Goal: Task Accomplishment & Management: Complete application form

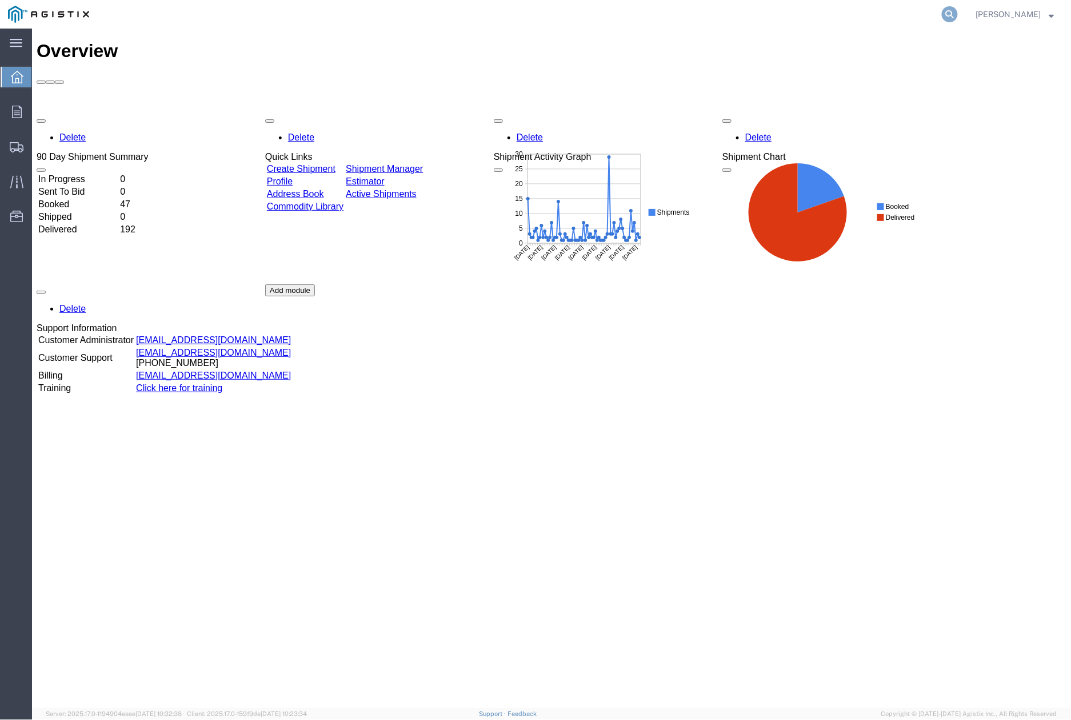
click at [957, 18] on icon at bounding box center [949, 14] width 16 height 16
paste input "56473518"
type input "56473518"
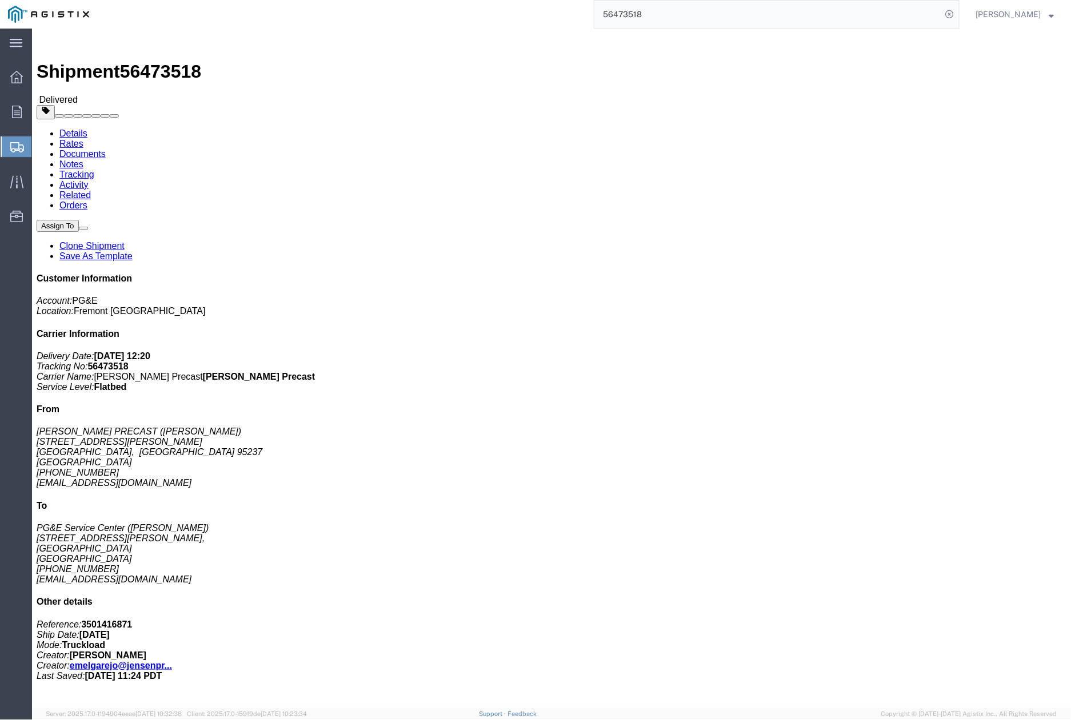
click link "Clone Shipment"
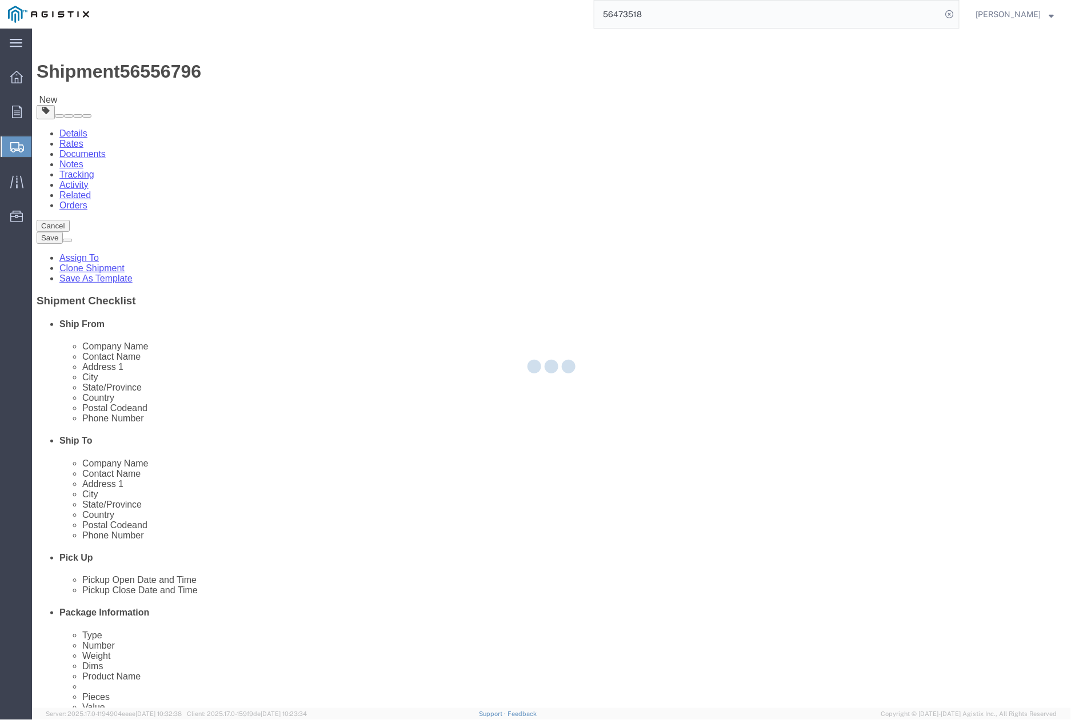
select select
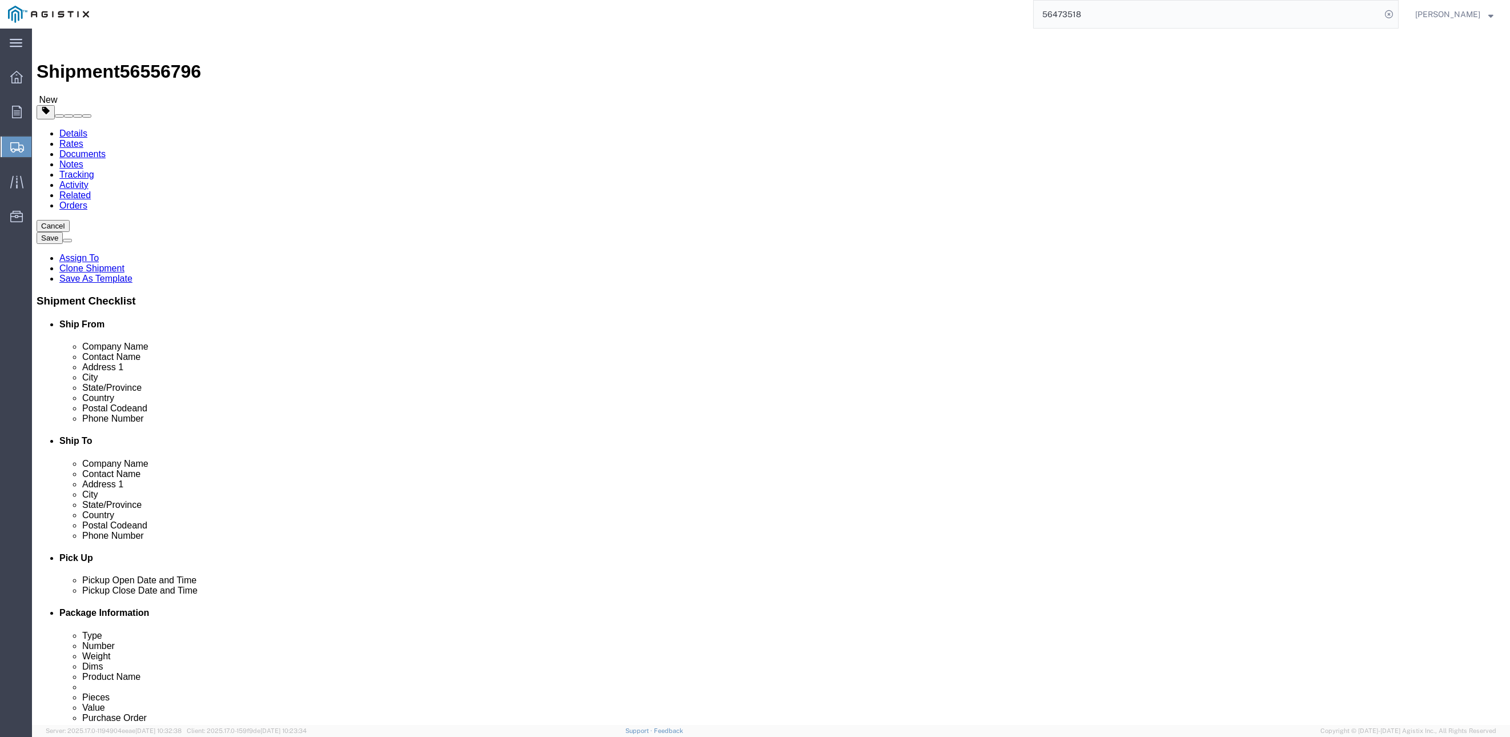
drag, startPoint x: 923, startPoint y: 313, endPoint x: 841, endPoint y: 315, distance: 82.3
click div "PG&E Service Center"
type input "UCS"
click div "Route Details (Approximate route mileage 104.53 miles) Add Stop"
drag, startPoint x: 1045, startPoint y: 598, endPoint x: 1011, endPoint y: 573, distance: 42.5
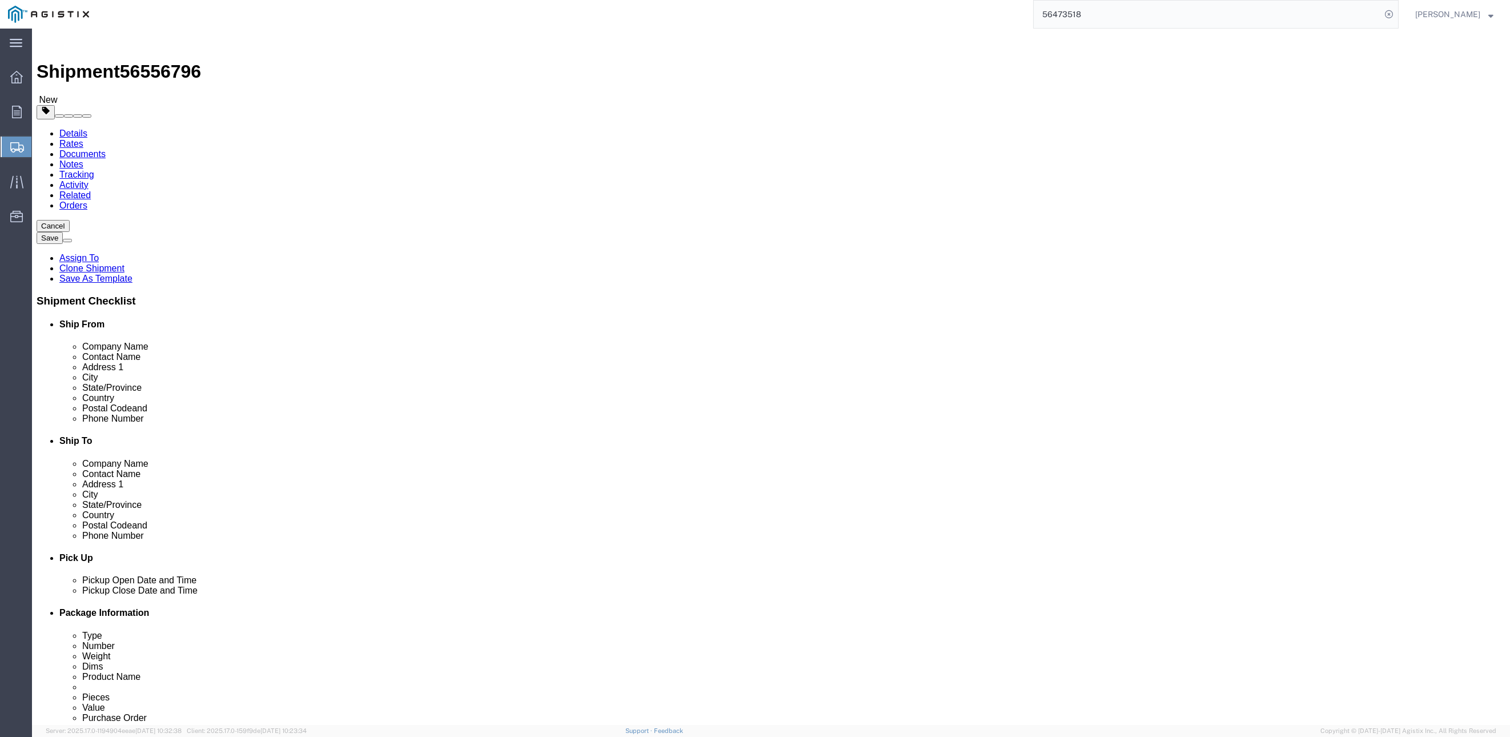
click div "Route Details (Approximate route mileage 104.53 miles) Add Stop"
drag, startPoint x: 945, startPoint y: 330, endPoint x: 844, endPoint y: 328, distance: 101.1
click div "[PERSON_NAME]"
paste input "[PERSON_NAME]"
type input "[PERSON_NAME]"
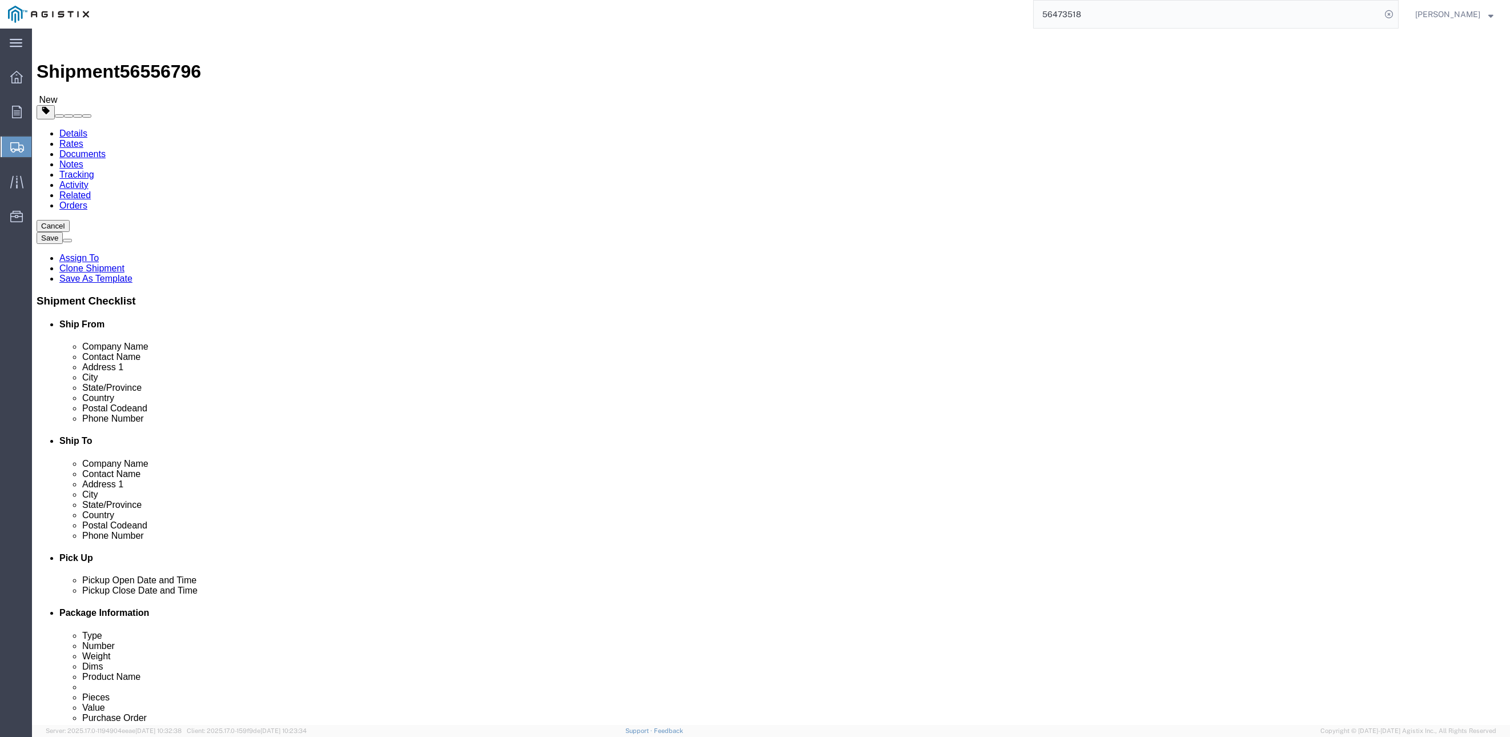
drag, startPoint x: 960, startPoint y: 640, endPoint x: 960, endPoint y: 632, distance: 8.0
click div
drag, startPoint x: 917, startPoint y: 353, endPoint x: 832, endPoint y: 353, distance: 84.5
click div "Address [STREET_ADDRESS][GEOGRAPHIC_DATA][PERSON_NAME]"
paste input "[STREET_ADDRESS]"
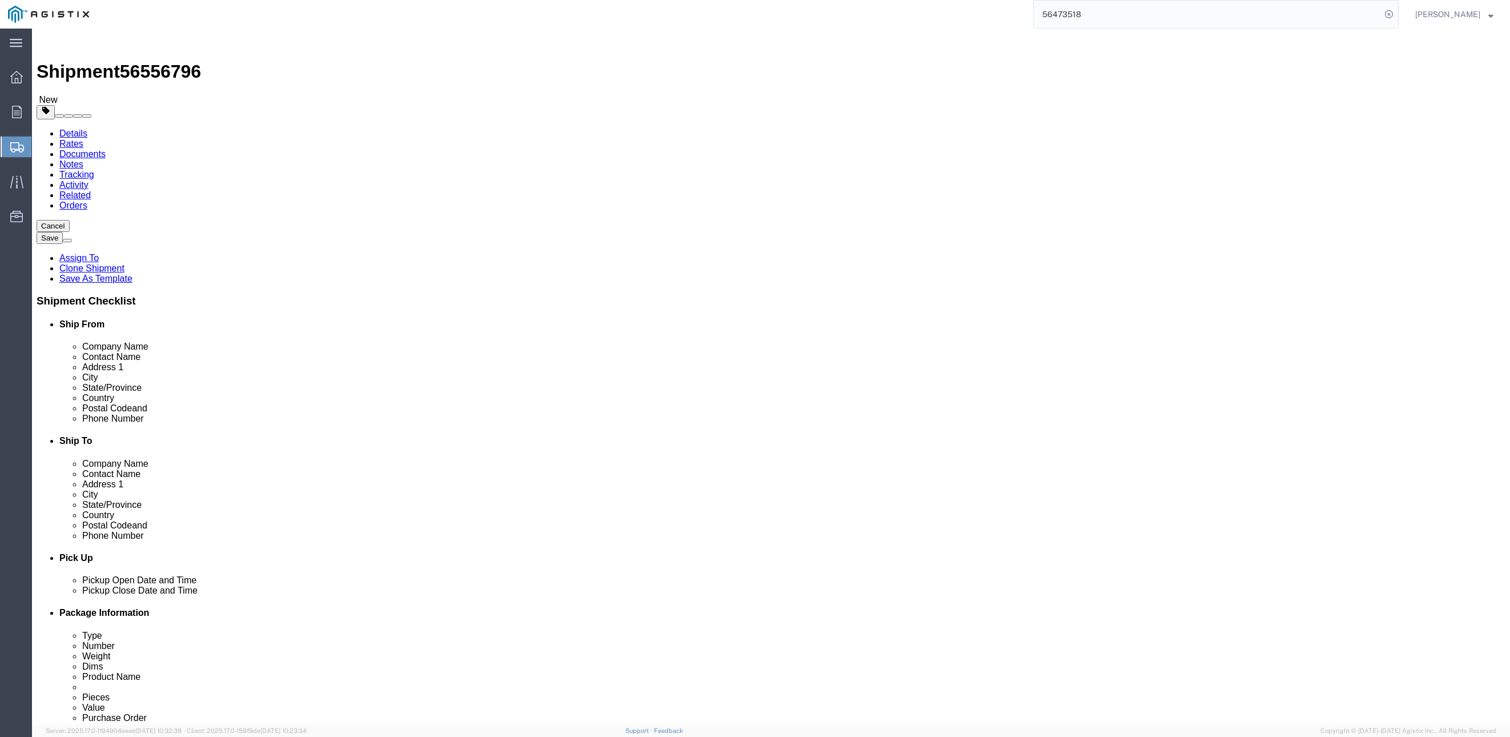
type input "[STREET_ADDRESS]"
select select
drag, startPoint x: 1061, startPoint y: 609, endPoint x: 1059, endPoint y: 603, distance: 6.2
click div "Route Details (Approximate route mileage 104.91 miles) Add Stop"
drag, startPoint x: 920, startPoint y: 401, endPoint x: 846, endPoint y: 399, distance: 73.7
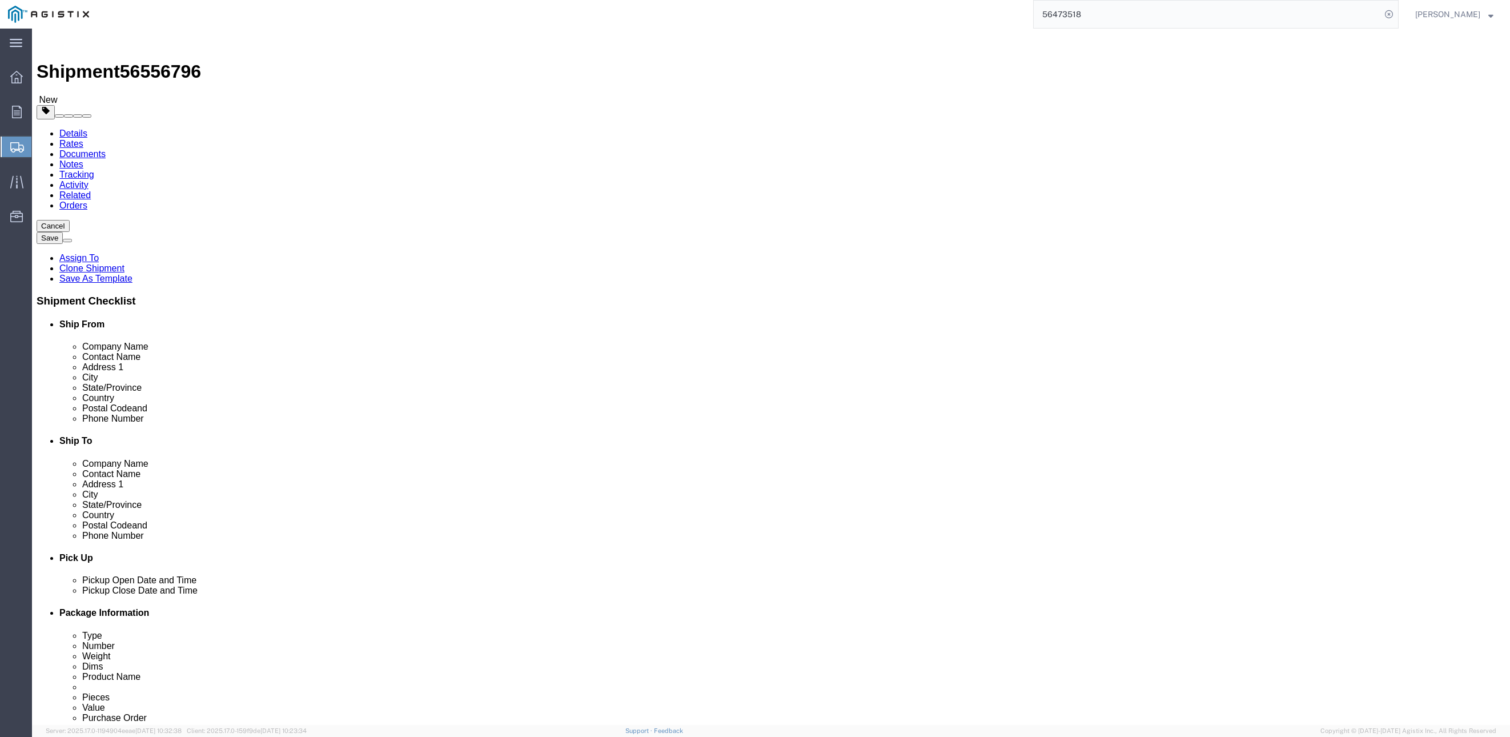
click input "[GEOGRAPHIC_DATA]"
paste input "[GEOGRAPHIC_DATA]"
type input "[GEOGRAPHIC_DATA]"
select select
click div "Ship To Location Location My Profile Location (OBSOLETE) [GEOGRAPHIC_DATA] SC -…"
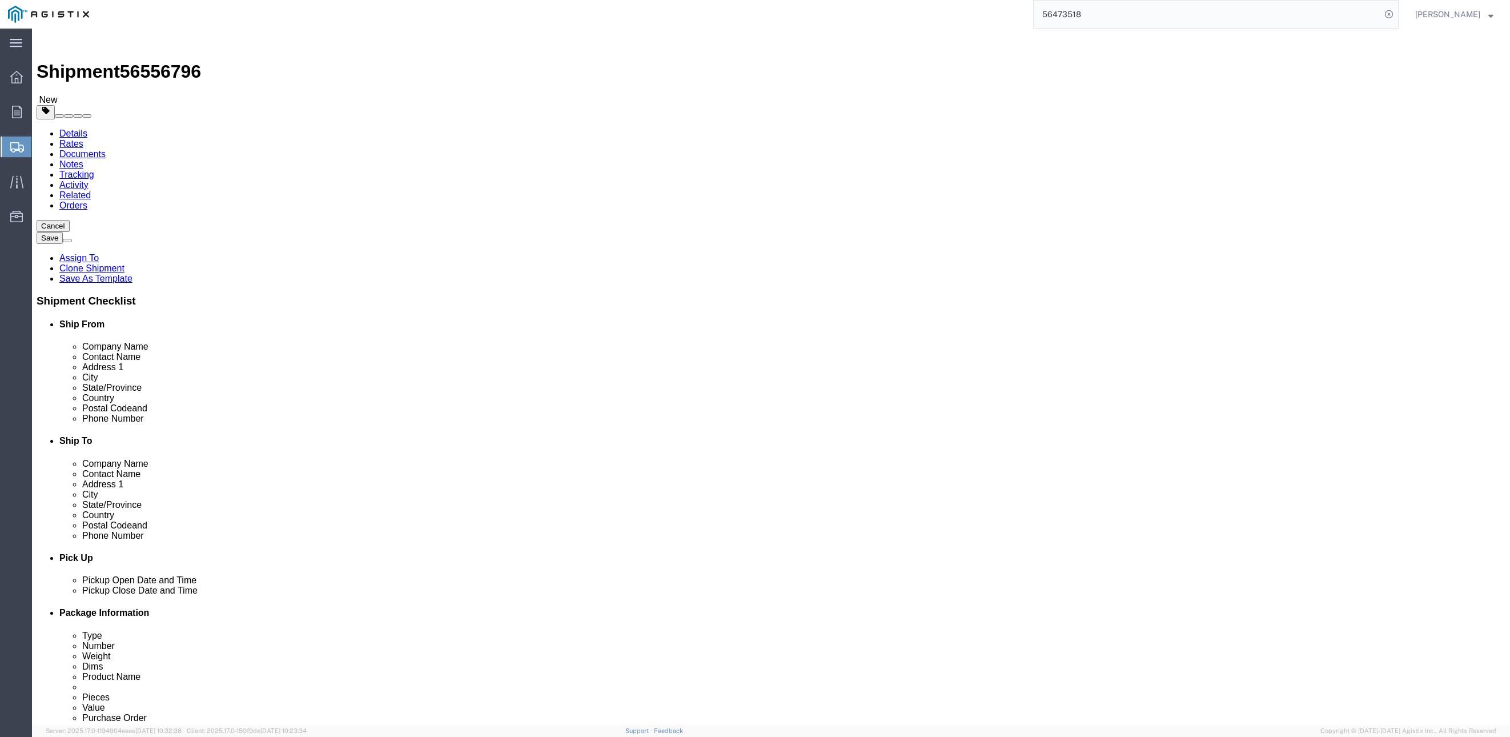
click div "Route Details (Approximate route mileage 104.91 miles) Add Stop"
drag, startPoint x: 853, startPoint y: 463, endPoint x: 844, endPoint y: 463, distance: 9.1
click div "94014"
paste input "80"
type input "94080"
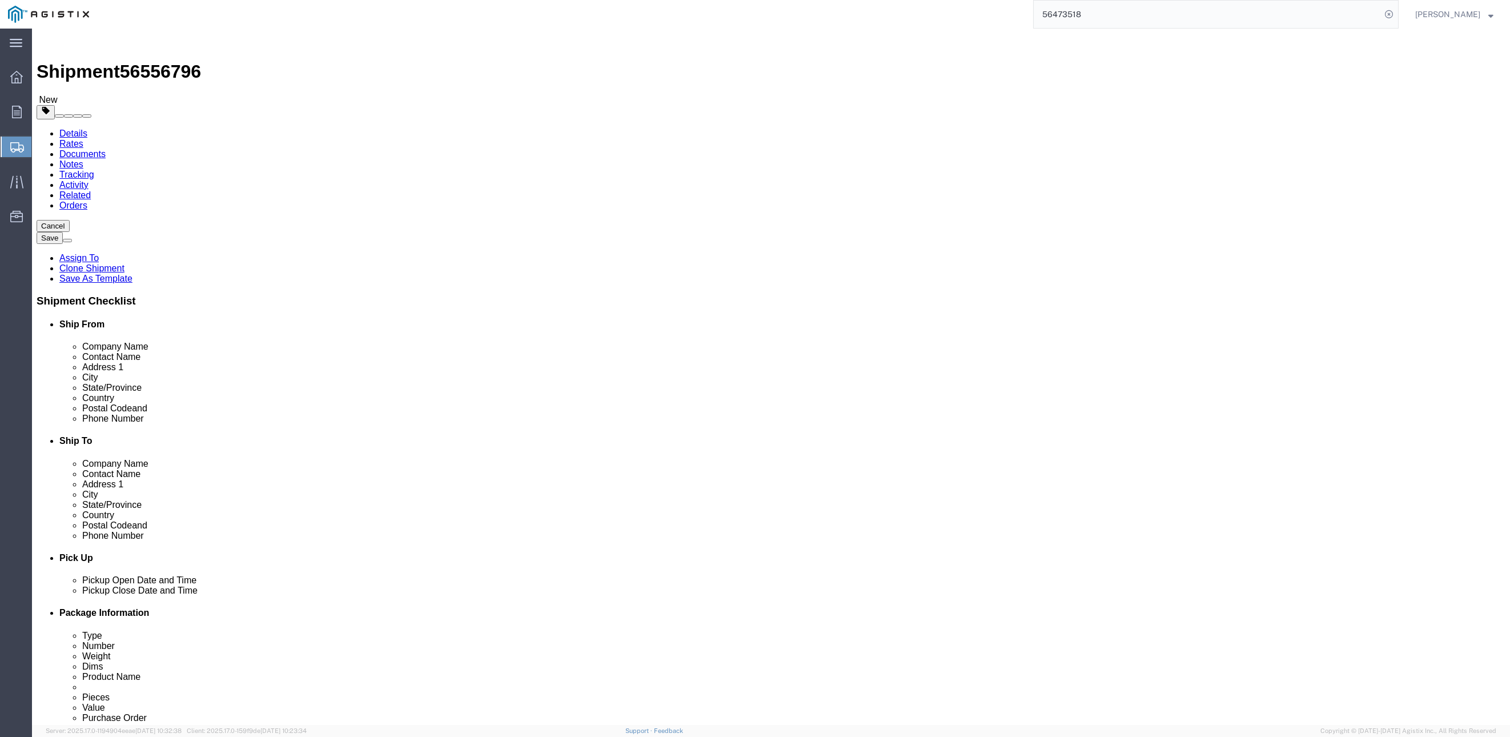
select select
drag, startPoint x: 1118, startPoint y: 598, endPoint x: 1188, endPoint y: 572, distance: 74.8
click div "Route Details (Approximate route mileage 104.91 miles) Add Stop"
drag, startPoint x: 930, startPoint y: 484, endPoint x: 856, endPoint y: 484, distance: 74.3
click div "[PHONE_NUMBER]"
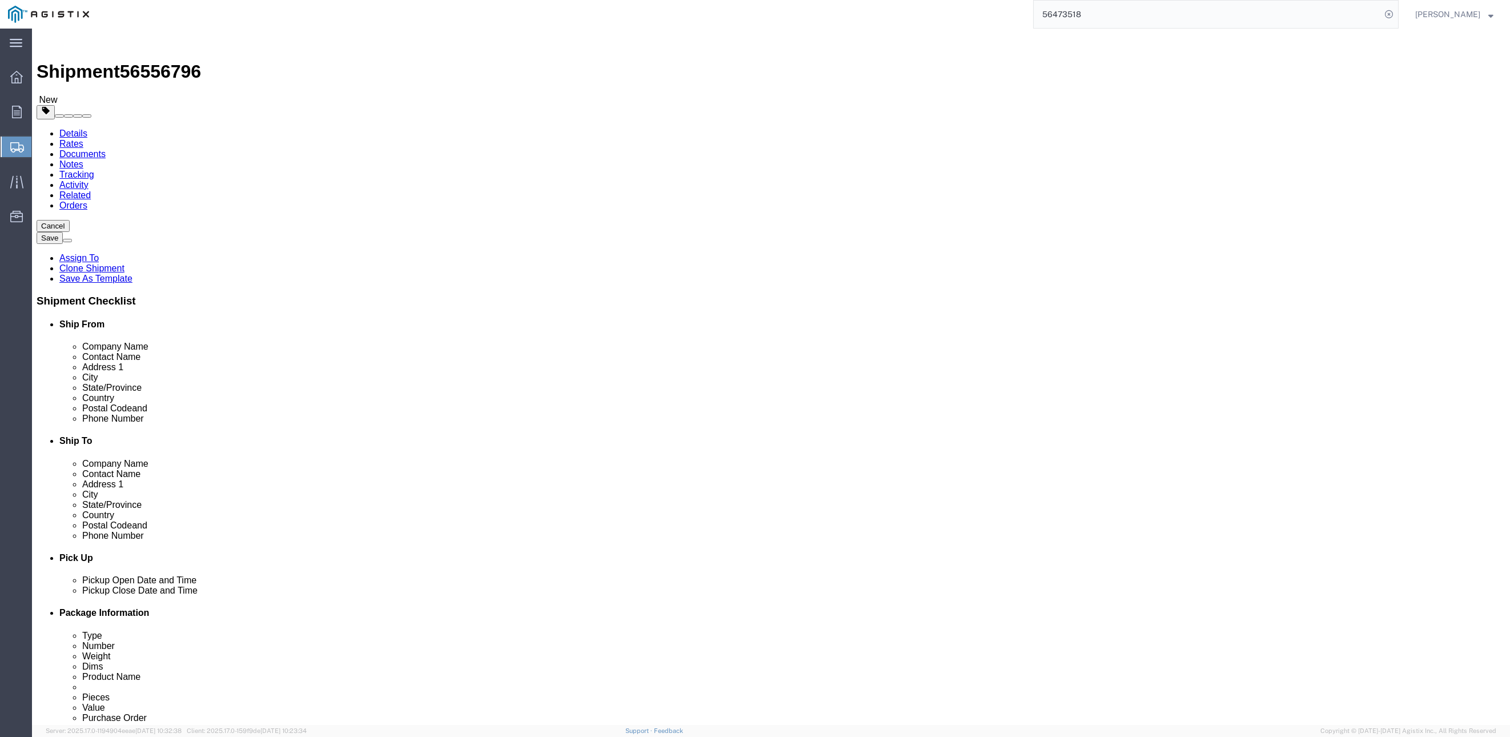
paste input "[PHONE_NUMBER]"
type input "[PHONE_NUMBER]"
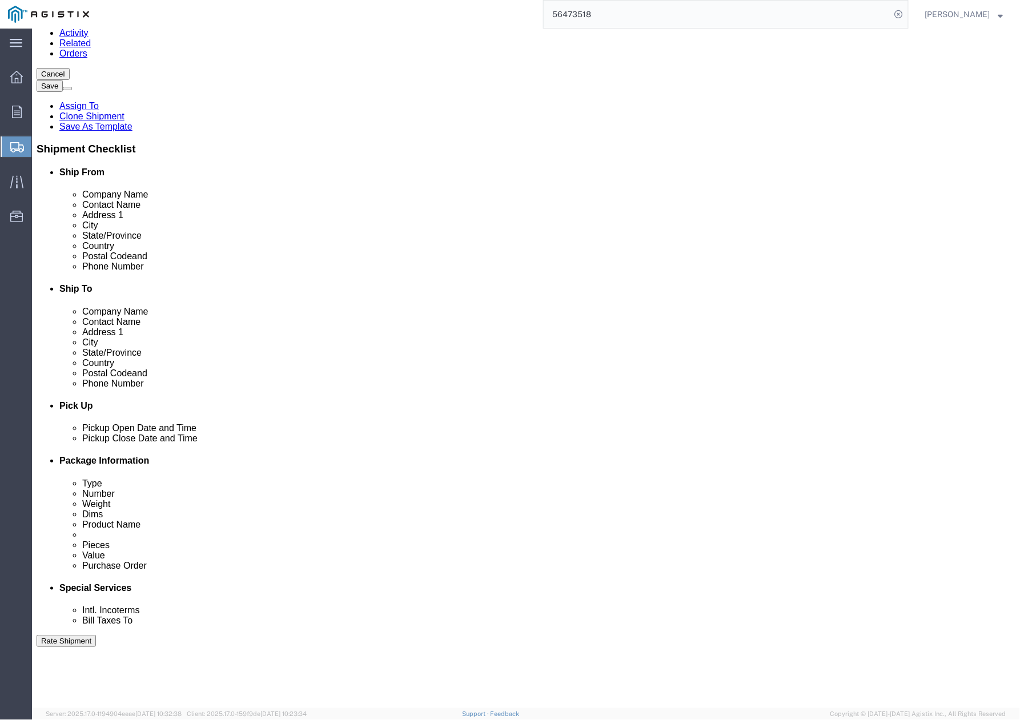
scroll to position [76, 0]
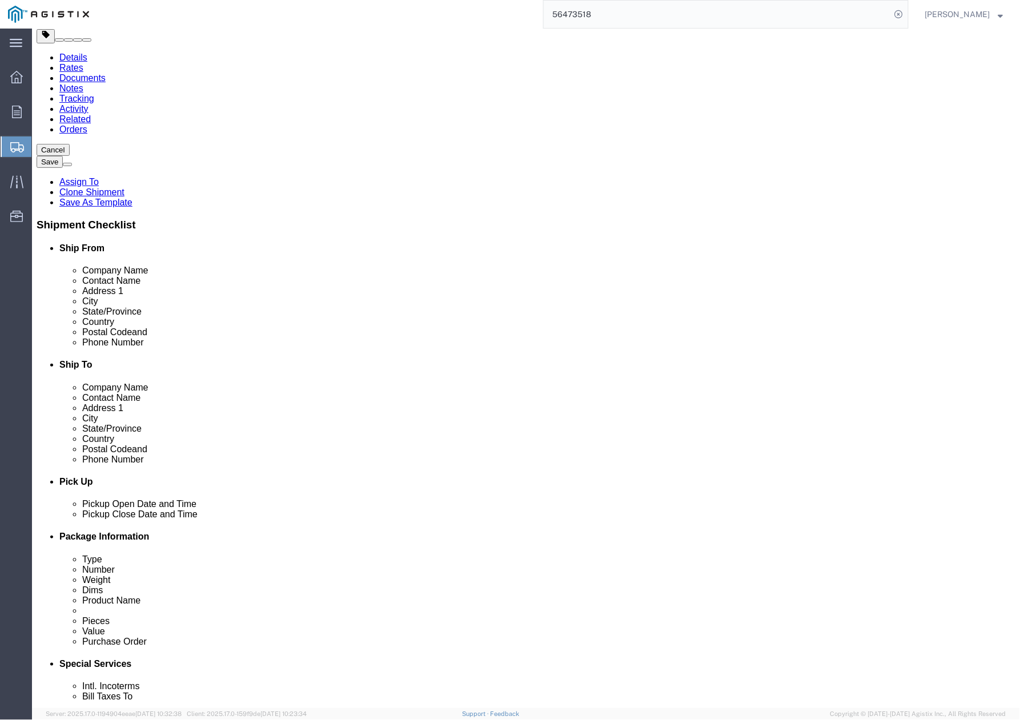
drag, startPoint x: 584, startPoint y: 433, endPoint x: 531, endPoint y: 438, distance: 53.3
click div "Location My Profile Location (OBSOLETE) [PERSON_NAME] SC - GC TRAILER (OBSOLETE…"
paste input "ristanc@ucs-llc"
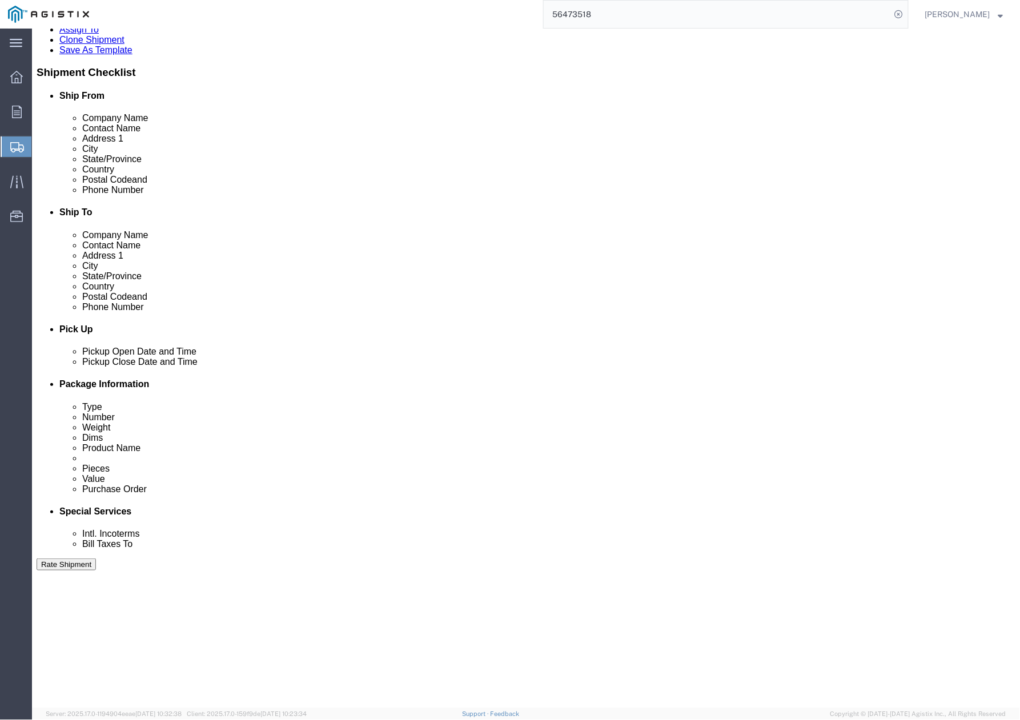
scroll to position [380, 0]
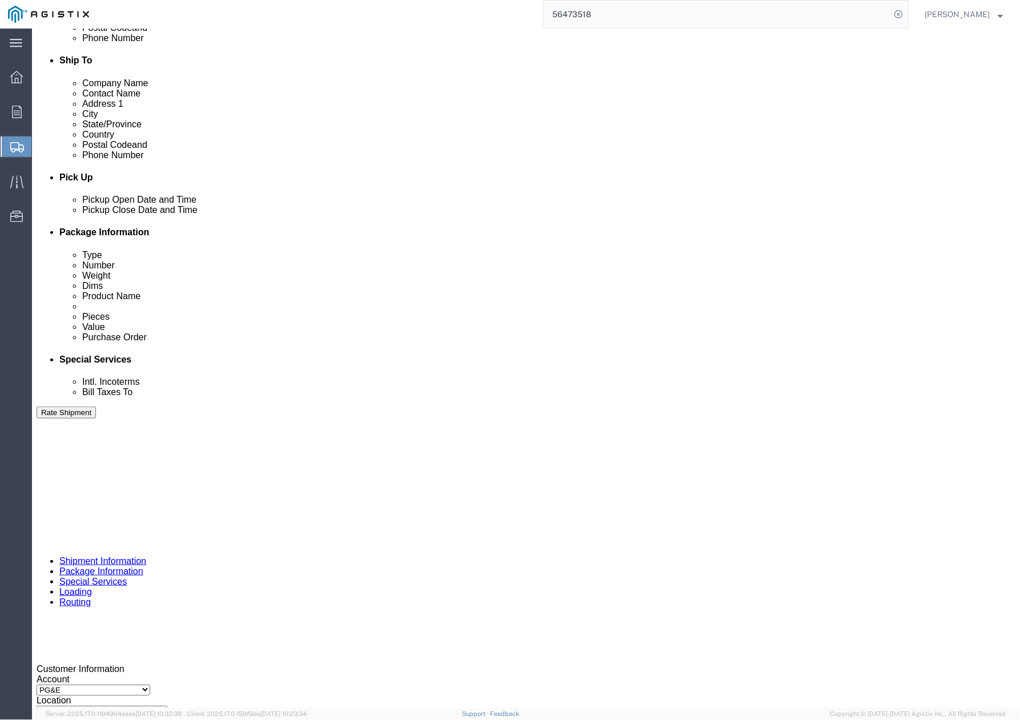
type input "[EMAIL_ADDRESS][DOMAIN_NAME]"
drag, startPoint x: 178, startPoint y: 603, endPoint x: 135, endPoint y: 603, distance: 42.8
click input "3501416871"
paste input "350141803"
click input "350141803"
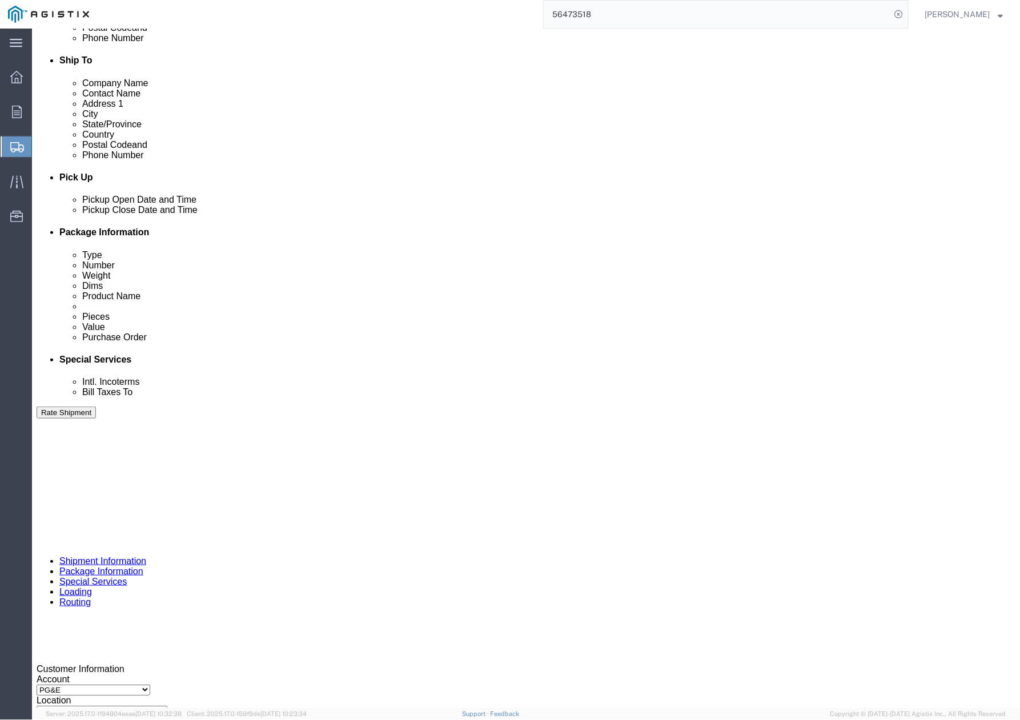
click input "350141803"
type input "3501418032"
drag, startPoint x: 417, startPoint y: 593, endPoint x: 380, endPoint y: 595, distance: 36.6
click input "401767 |"
paste input "3887"
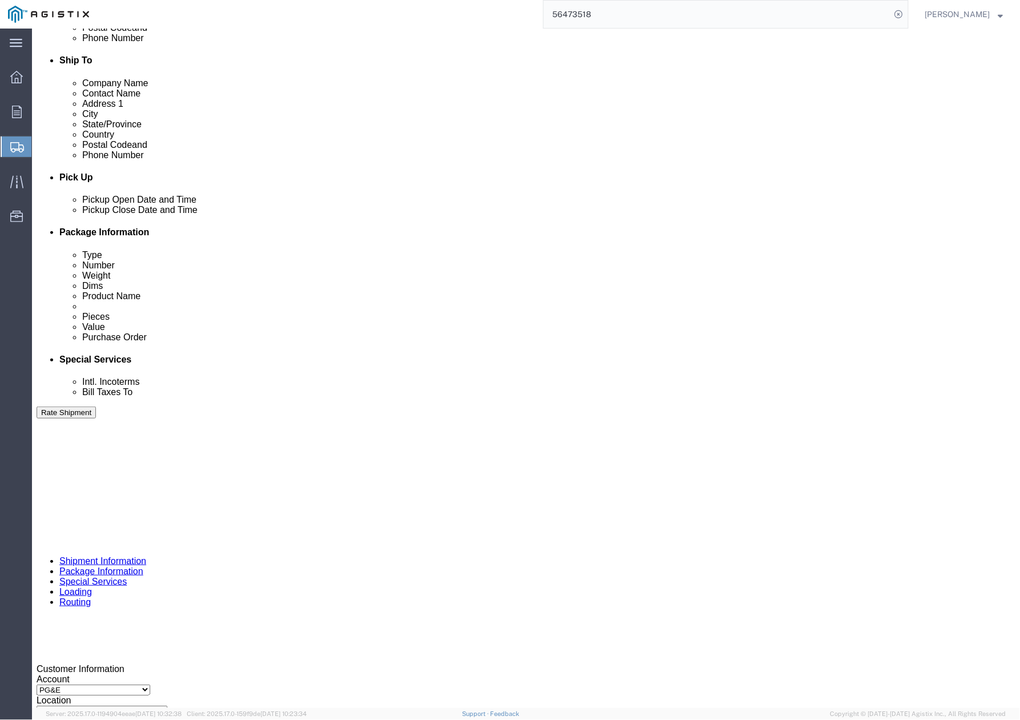
scroll to position [457, 0]
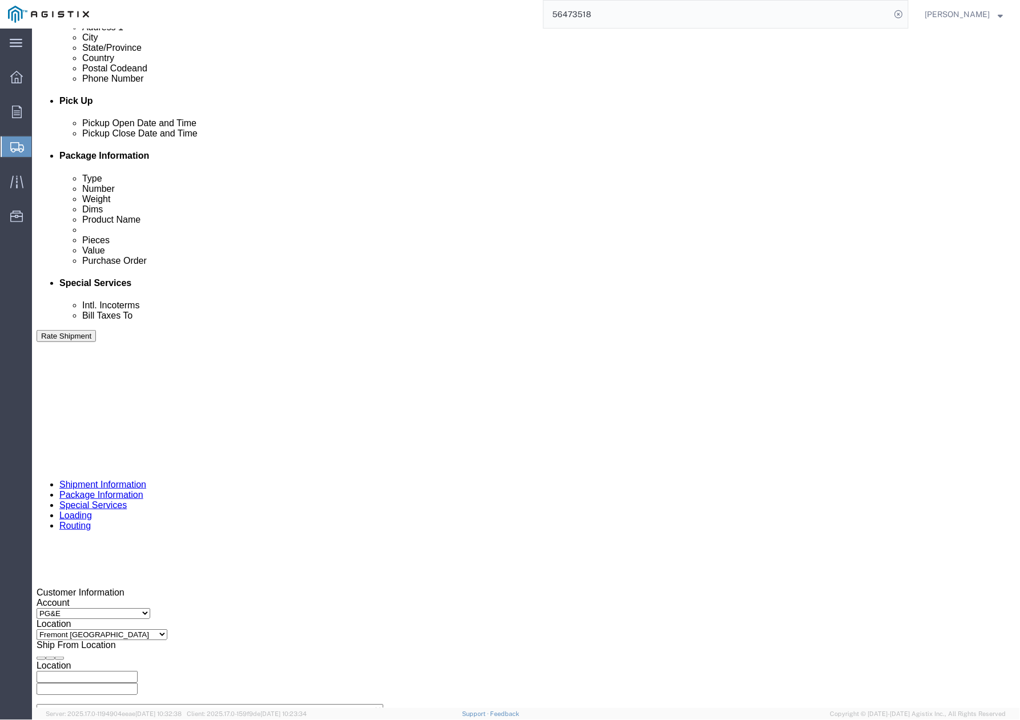
type input "403887"
click div "Customer Information Account Select [PERSON_NAME] PRECAST PG&E Location Select …"
click div "[DATE] 4:15 PM"
click div "Pickup Date: Pickup Start Date Pickup Start Time Pickup Open Date and Time [DAT…"
click div
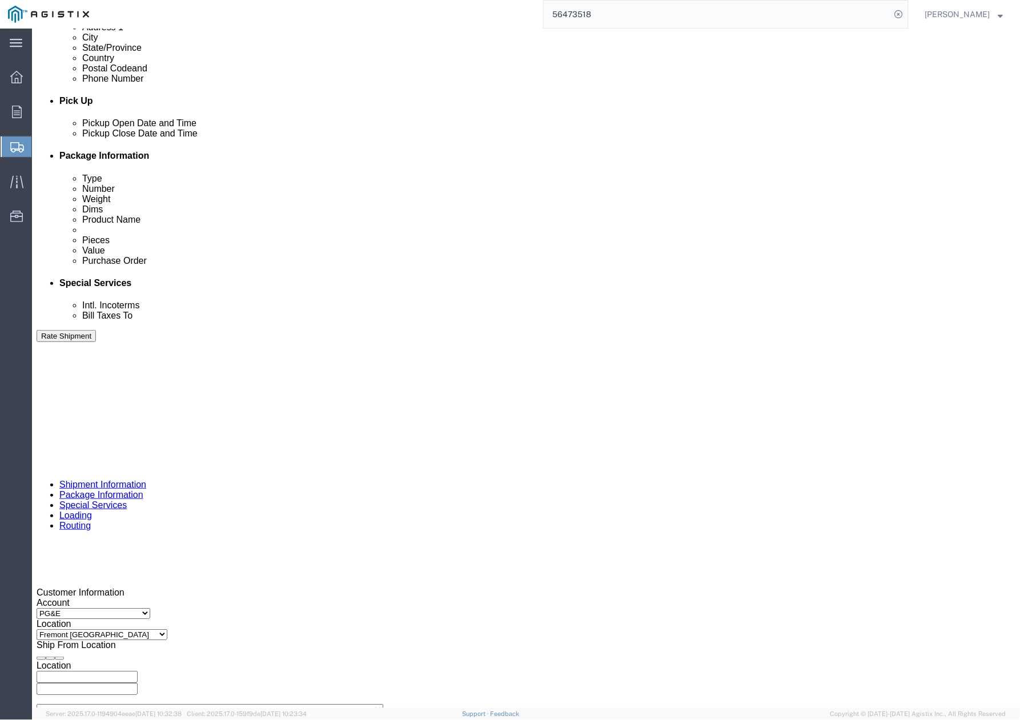
click button "Apply"
click div
click button "Apply"
drag, startPoint x: 619, startPoint y: 625, endPoint x: 546, endPoint y: 610, distance: 74.7
click div "Leg 1 Mode Select Air Less than Truckload Multi-Leg Ocean Freight Rail Small Pa…"
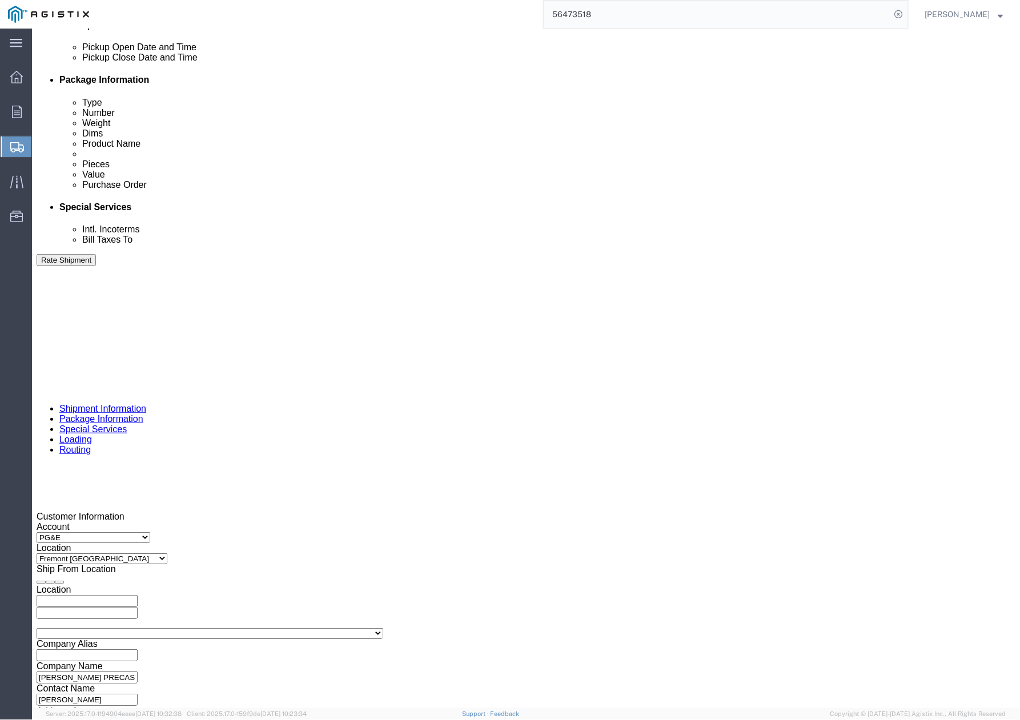
scroll to position [580, 0]
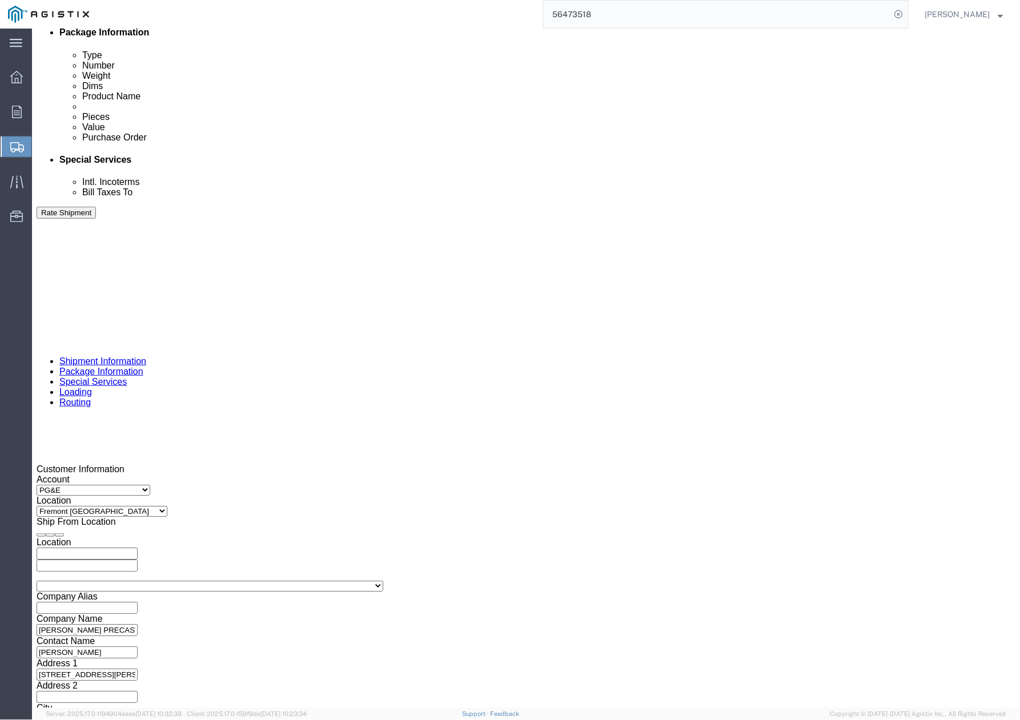
click button "Continue"
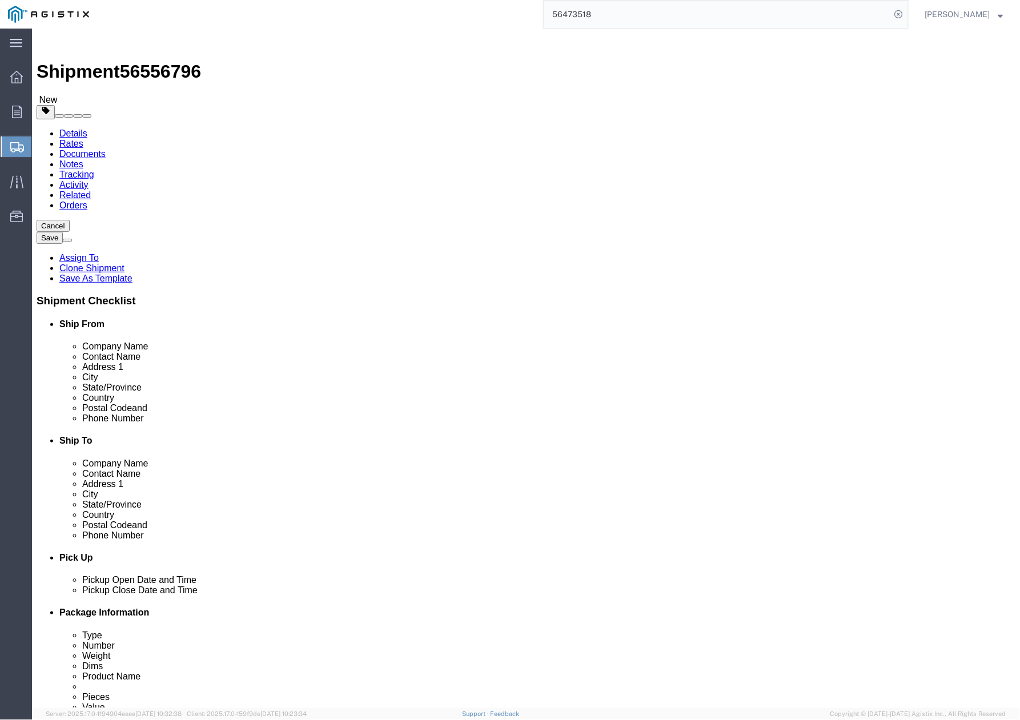
click div "Pieces: 1.00 Each Total value: 1.00 USD"
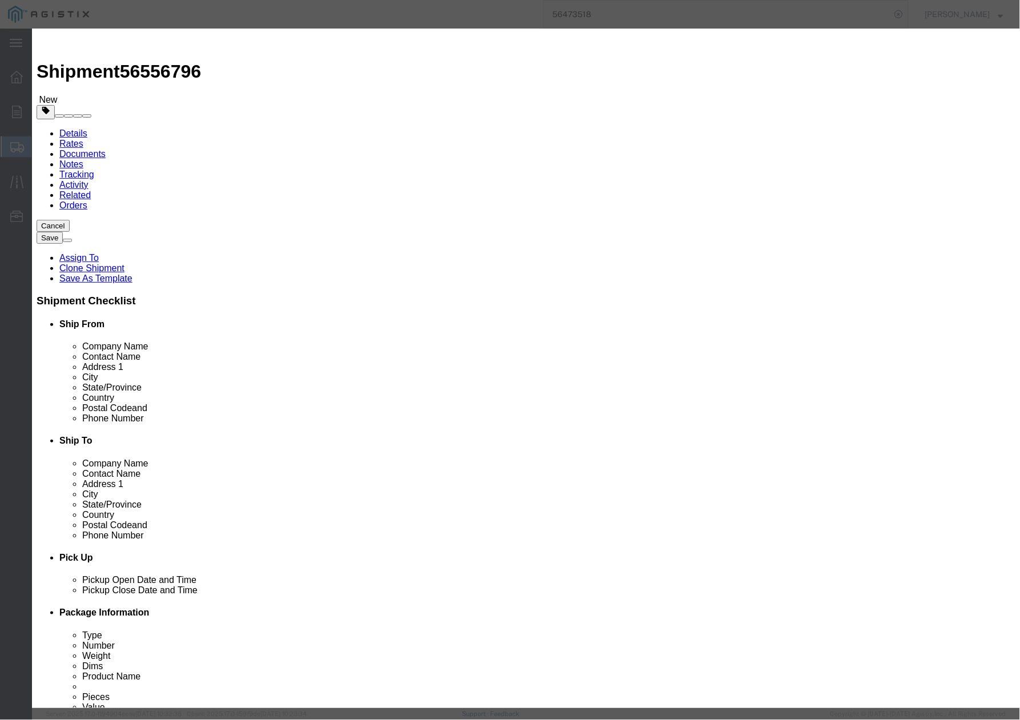
click button "Save & Close"
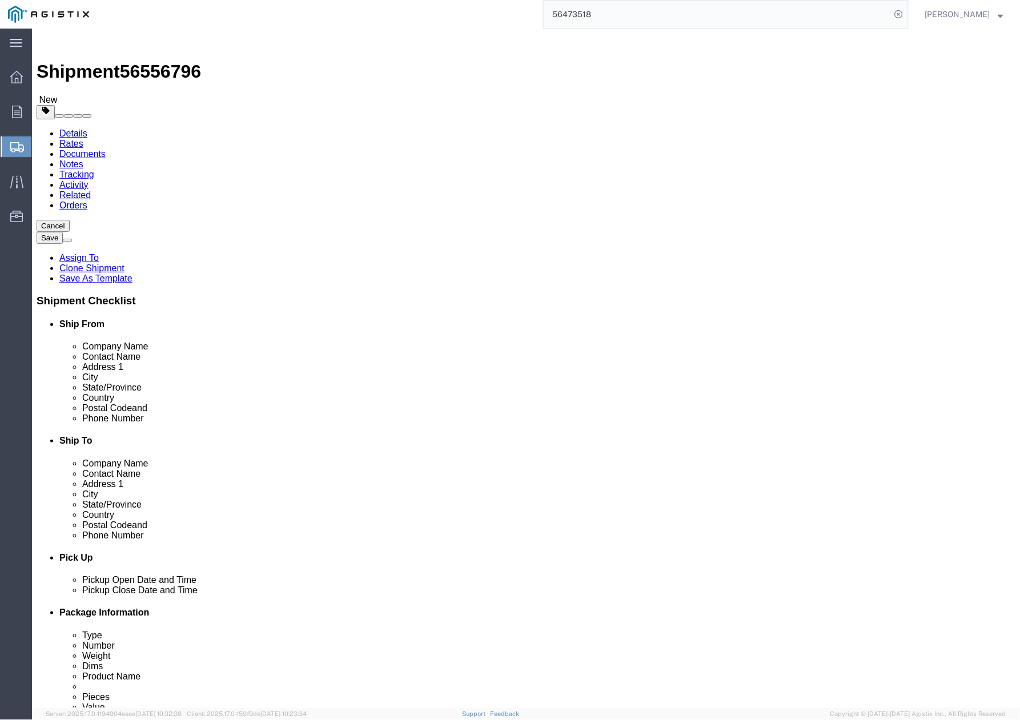
click div "Shipment 56556796 New Details Rates Documents Notes Tracking Activity Related O…"
drag, startPoint x: 157, startPoint y: 9, endPoint x: 97, endPoint y: 16, distance: 60.4
click div "Shipment 56556796 New"
copy span "56556796"
click div "Shipment 56556796 New Details Rates Documents Notes Tracking Activity Related O…"
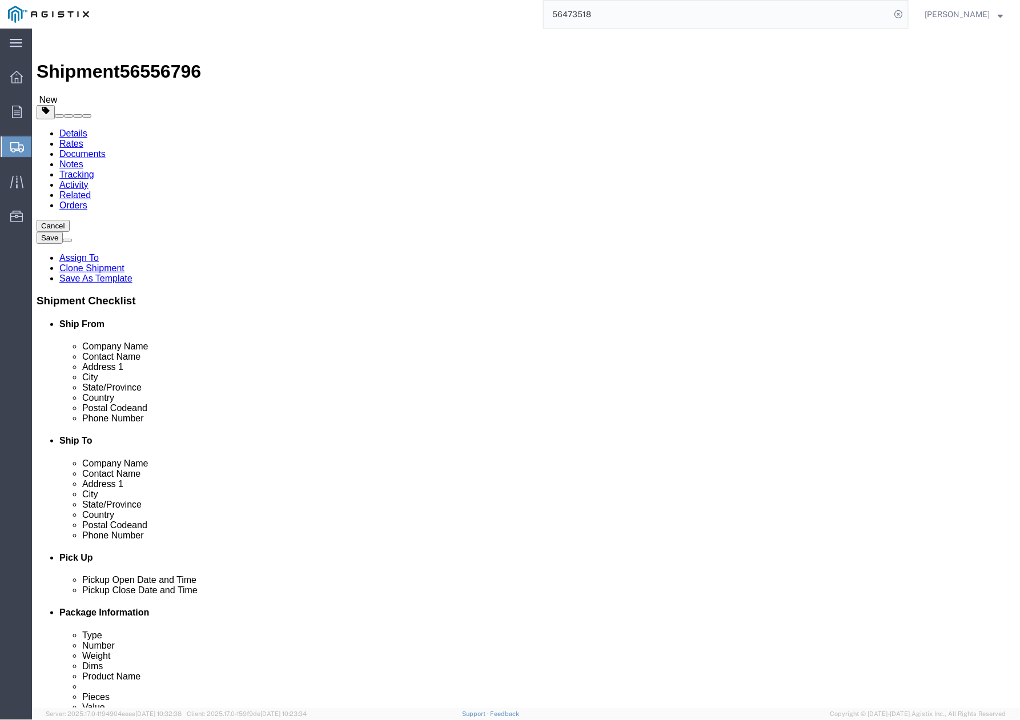
click button "Rate Shipment"
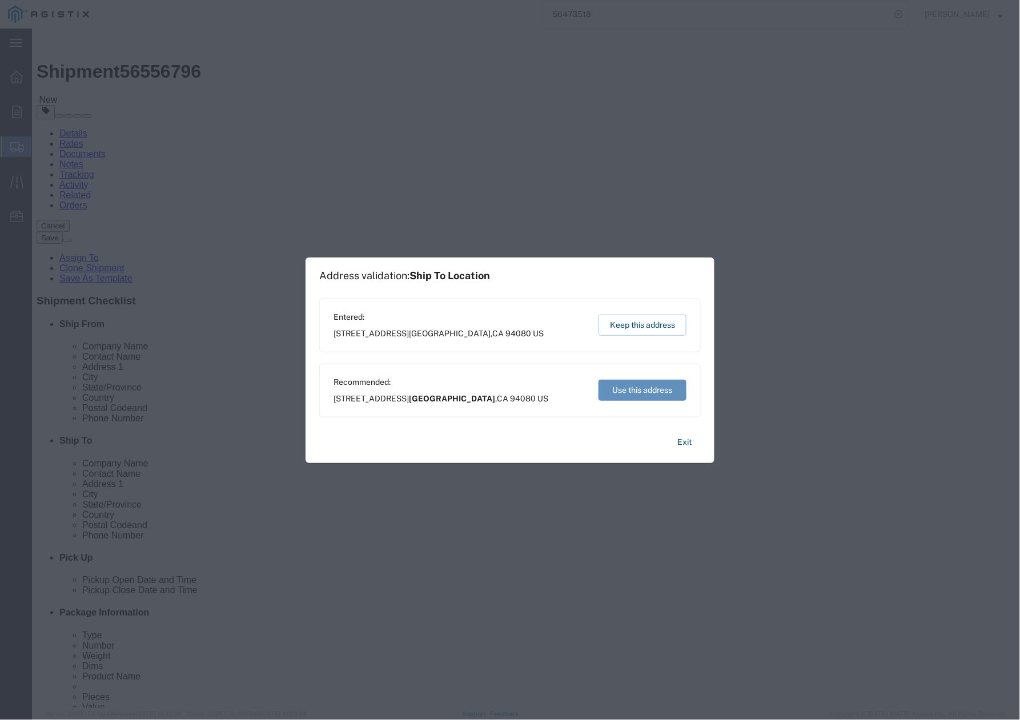
click at [624, 394] on button "Use this address" at bounding box center [643, 390] width 88 height 21
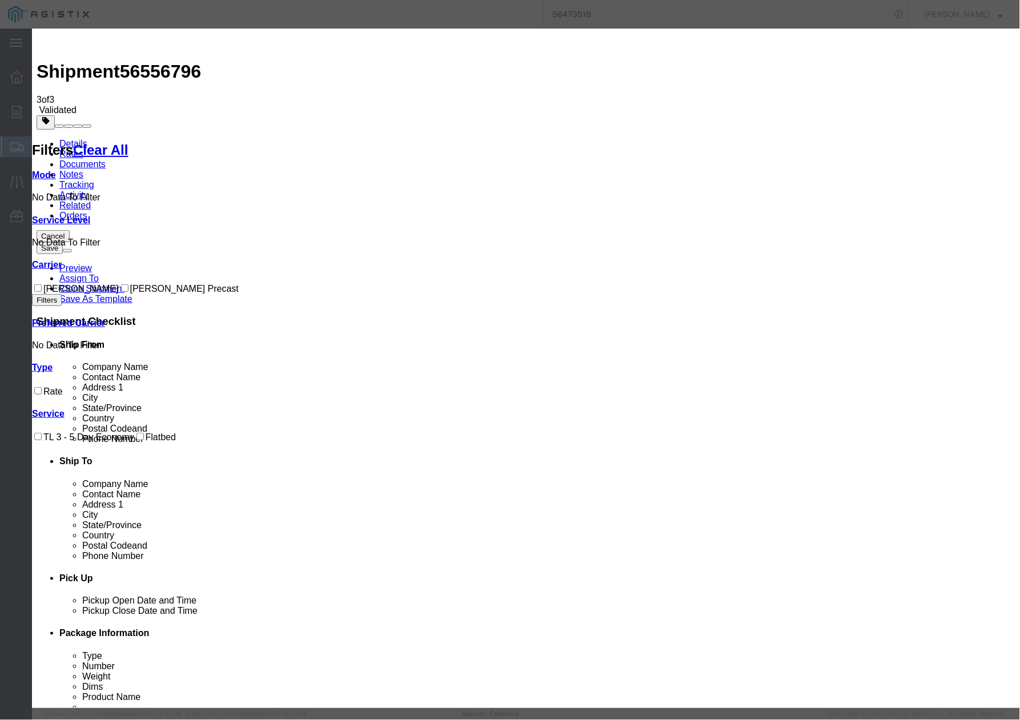
drag, startPoint x: 384, startPoint y: 103, endPoint x: 356, endPoint y: 106, distance: 27.6
paste input "56556796"
type input "56556796"
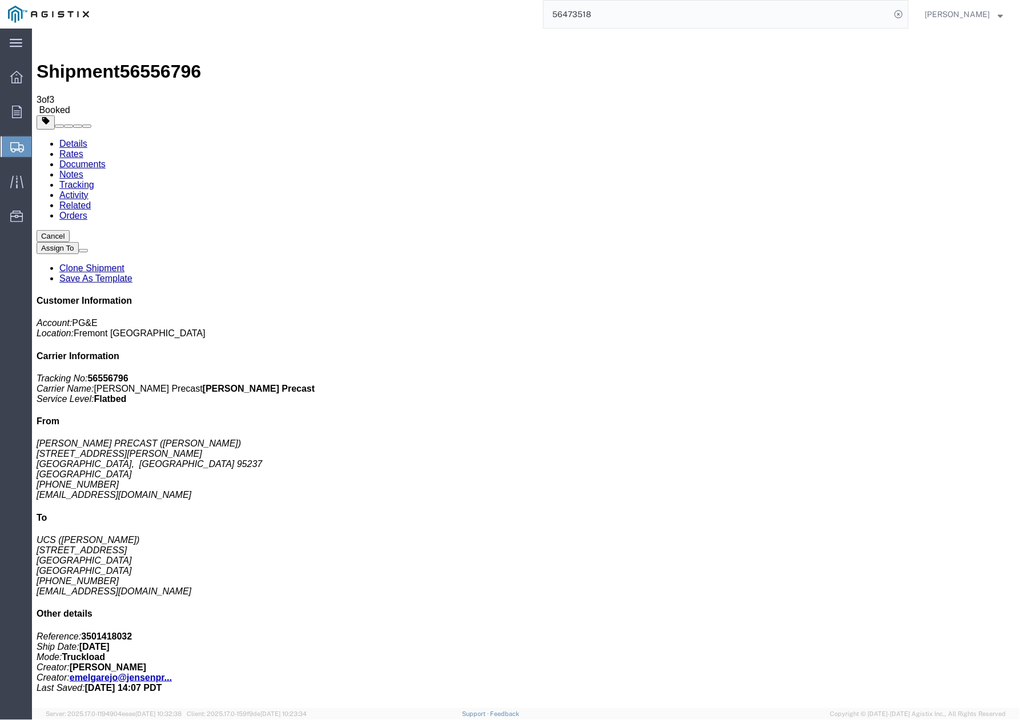
click at [78, 138] on link "Details" at bounding box center [73, 143] width 28 height 10
drag, startPoint x: 721, startPoint y: 539, endPoint x: 704, endPoint y: 475, distance: 66.2
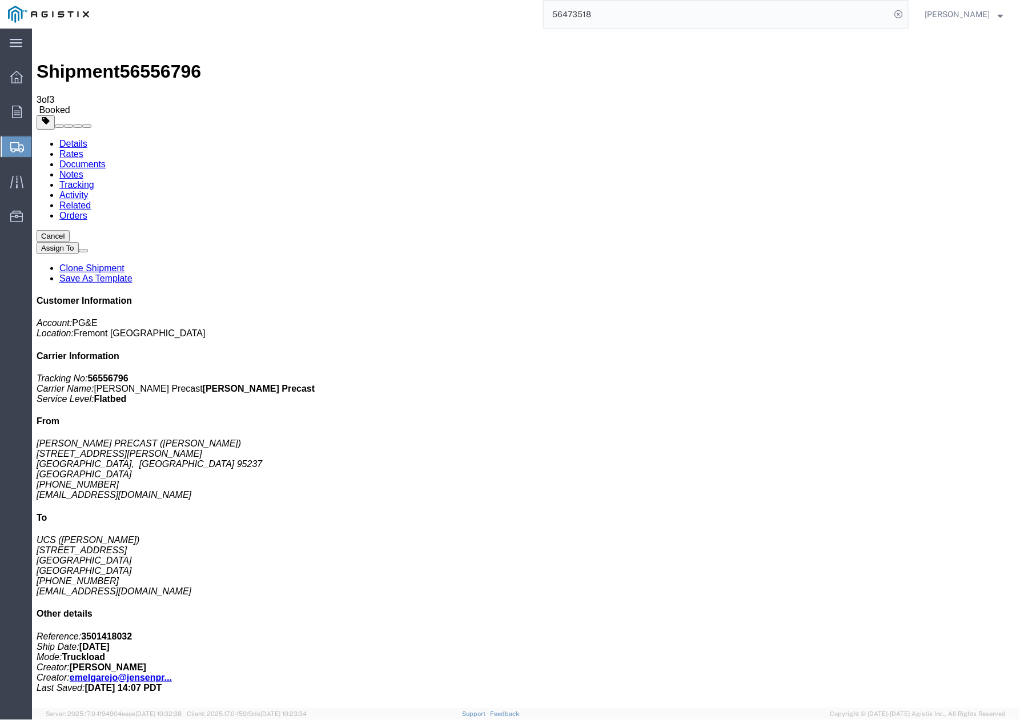
click h2 "Special services"
click div "1 Pallet(s) Standard (Not Stackable) Total weight: 800.00 LBS ( dim ) Dimension…"
click div "Leg 1 - Truckload Vehicle 1: Flat Bed Number of trucks: 1"
click div "1 Pallet(s) Standard (Not Stackable) Total weight: 800.00 LBS ( dim ) Dimension…"
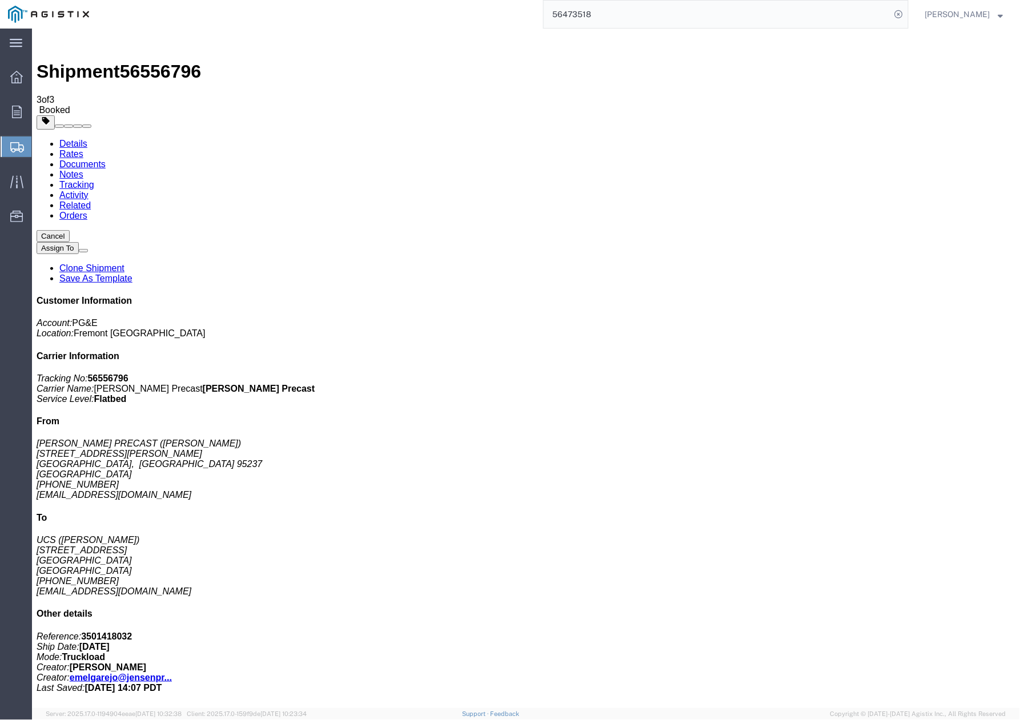
click div "1 Pallet(s) Standard (Not Stackable) Total weight: 800.00 LBS ( dim ) Dimension…"
drag, startPoint x: 688, startPoint y: 122, endPoint x: 694, endPoint y: 118, distance: 6.9
click p "Purchase Order: 3501418032 Customer Ref: 403887"
click link "Add Package"
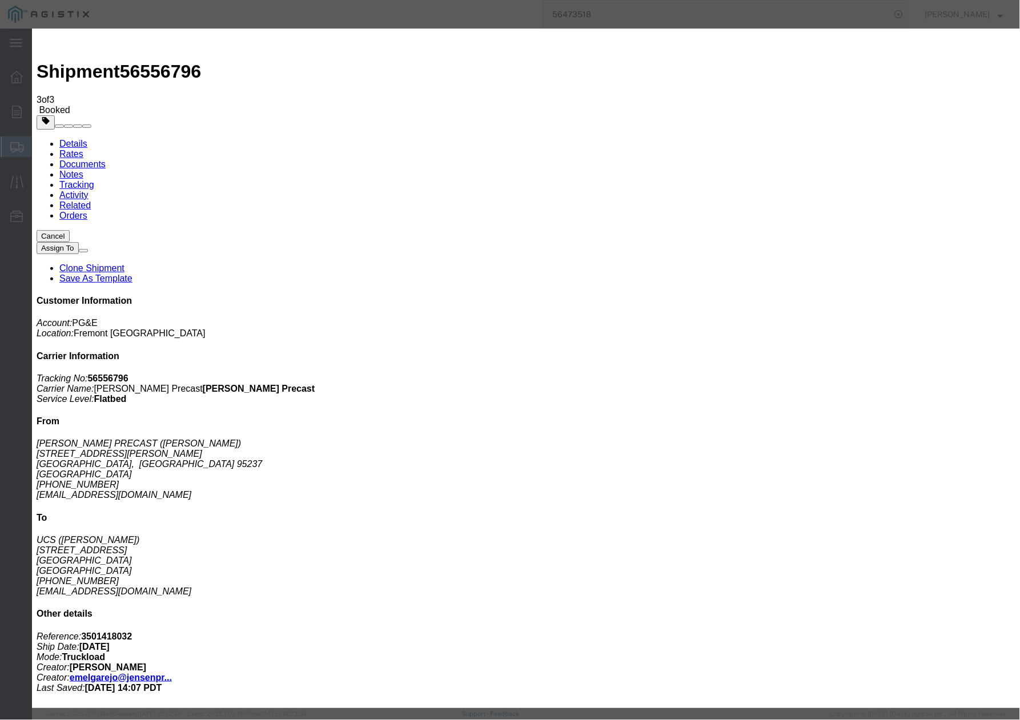
click button "Close"
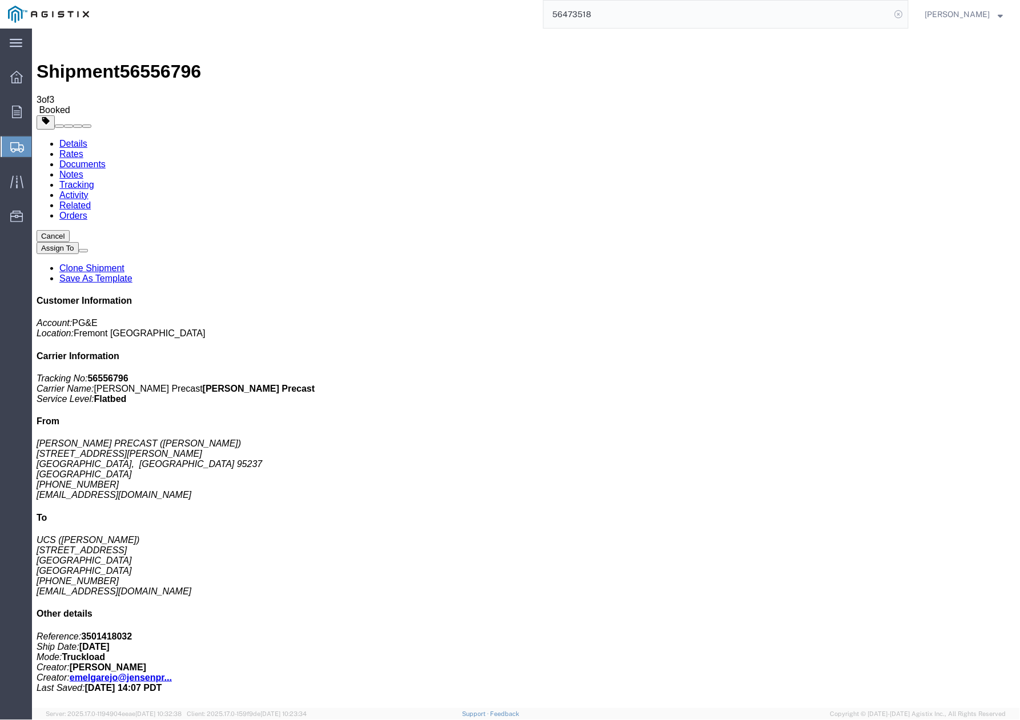
click at [901, 19] on icon at bounding box center [899, 14] width 16 height 16
click at [903, 13] on icon at bounding box center [899, 14] width 16 height 16
paste input "56434201"
type input "56434201"
click at [907, 16] on icon at bounding box center [899, 14] width 16 height 16
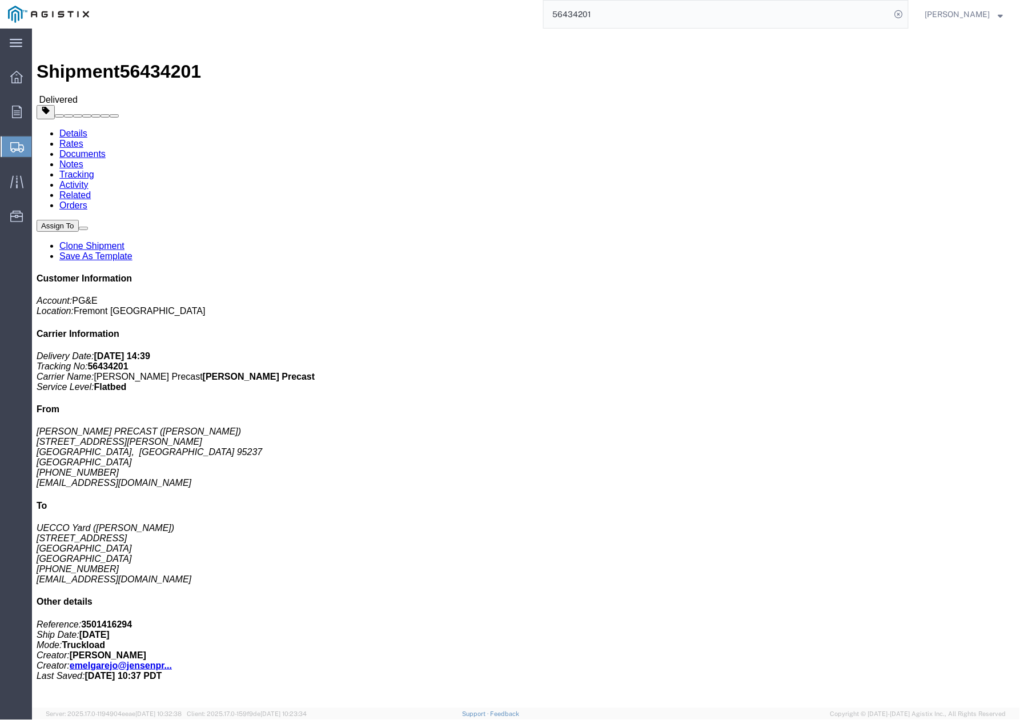
click link "Clone Shipment"
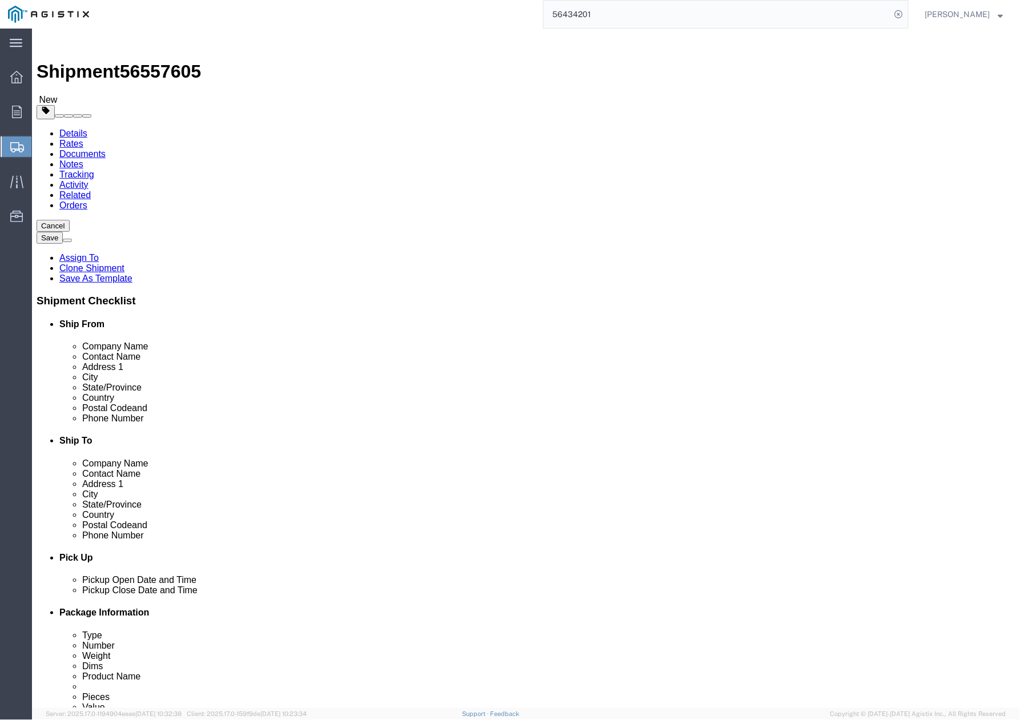
click div "Shipment Information Package Information Special Services Loading Routing"
click input "UECCO Yard"
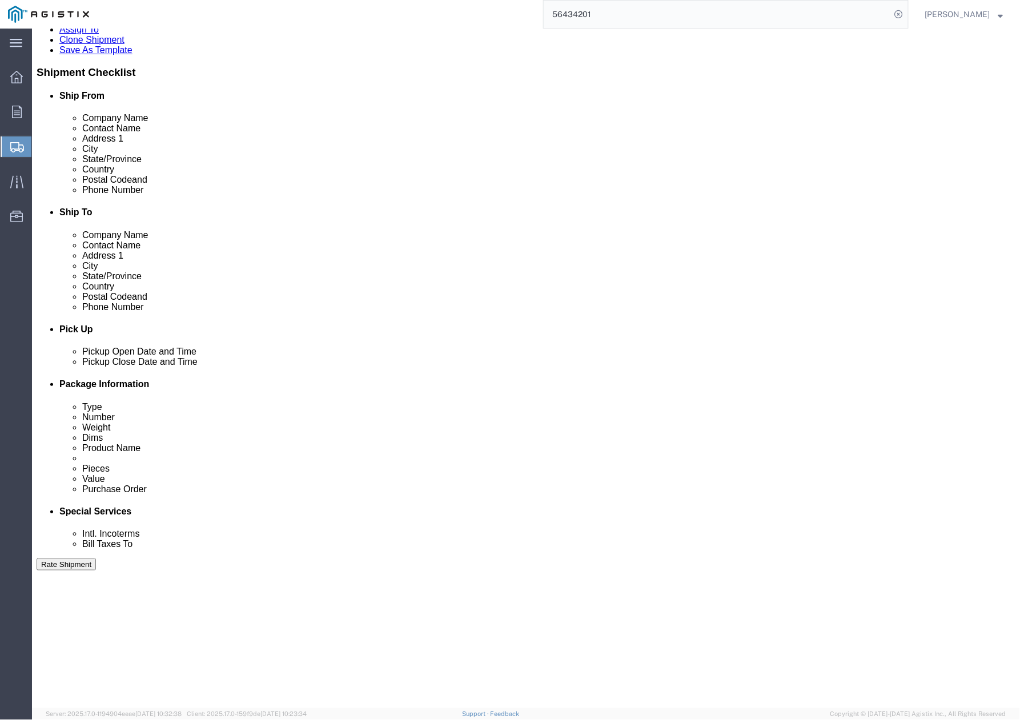
scroll to position [457, 0]
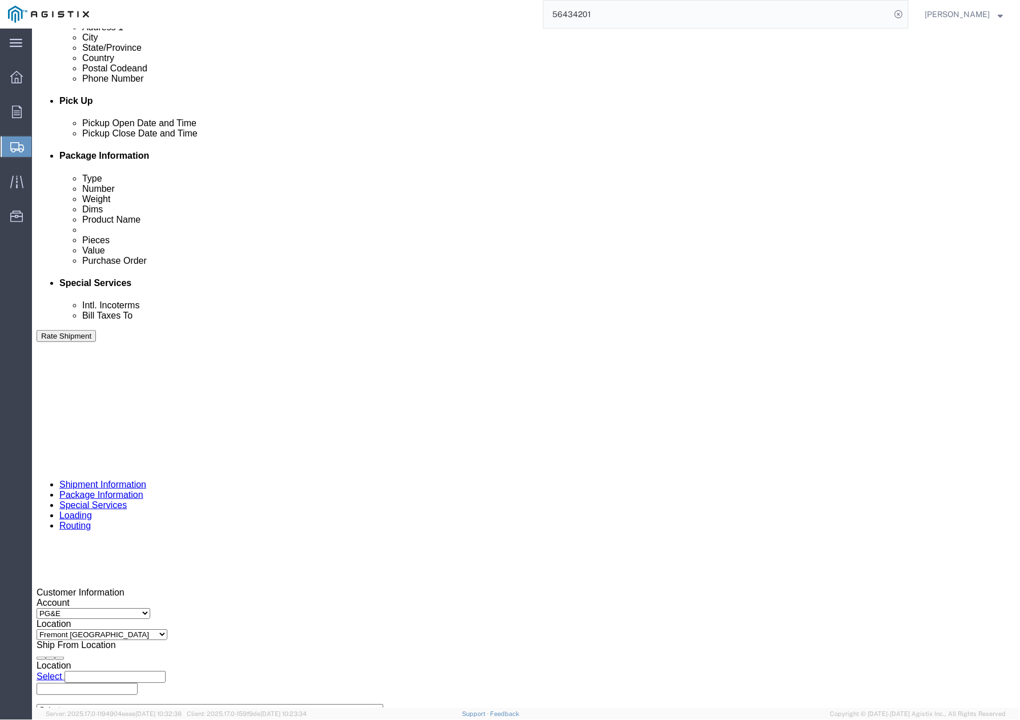
drag, startPoint x: 590, startPoint y: 363, endPoint x: 547, endPoint y: 363, distance: 42.3
click div "Delivery by Date Delivery Start Date Delivery Start Time Deliver Open Date and …"
click div "[DATE] 4:31 PM"
click div "Pickup Date: Pickup Start Date Pickup Start Time Pickup Open Date and Time [DAT…"
click div
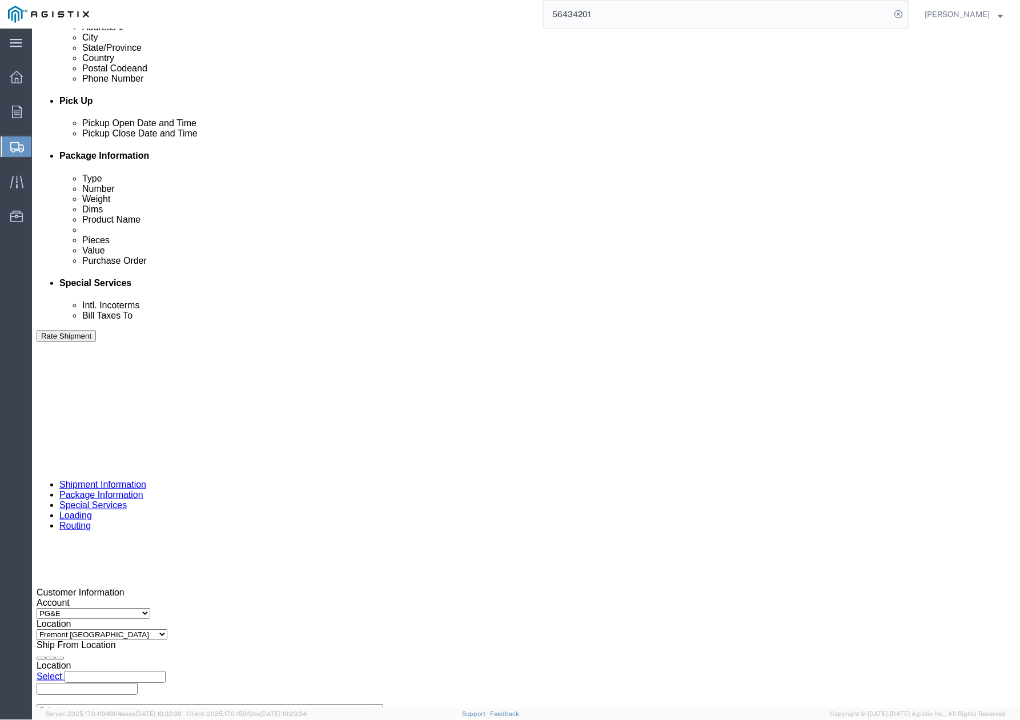
click button "Apply"
click div
click button "Apply"
drag, startPoint x: 602, startPoint y: 363, endPoint x: 359, endPoint y: 402, distance: 245.9
click div "Delivery by Date Delivery Start Date Delivery Start Time Deliver Open Date and …"
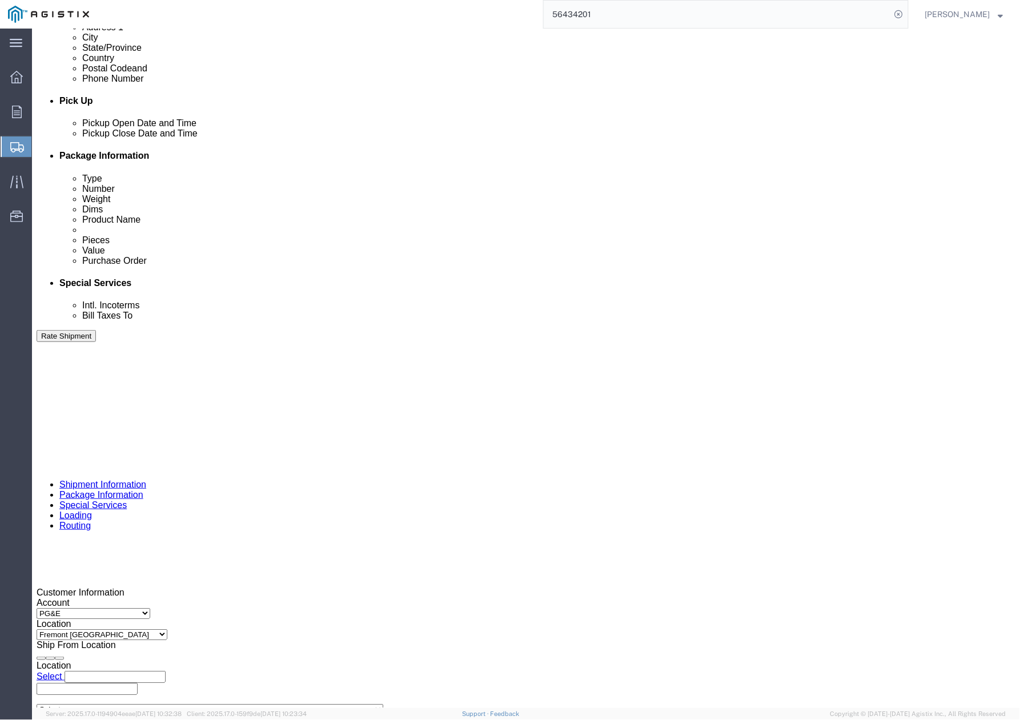
drag, startPoint x: 197, startPoint y: 530, endPoint x: 130, endPoint y: 530, distance: 66.8
click div "Select Account Type Activity ID Airline Appointment Number ASN Batch Request # …"
paste input "8030"
type input "3501418030"
drag, startPoint x: 607, startPoint y: 443, endPoint x: 554, endPoint y: 449, distance: 53.4
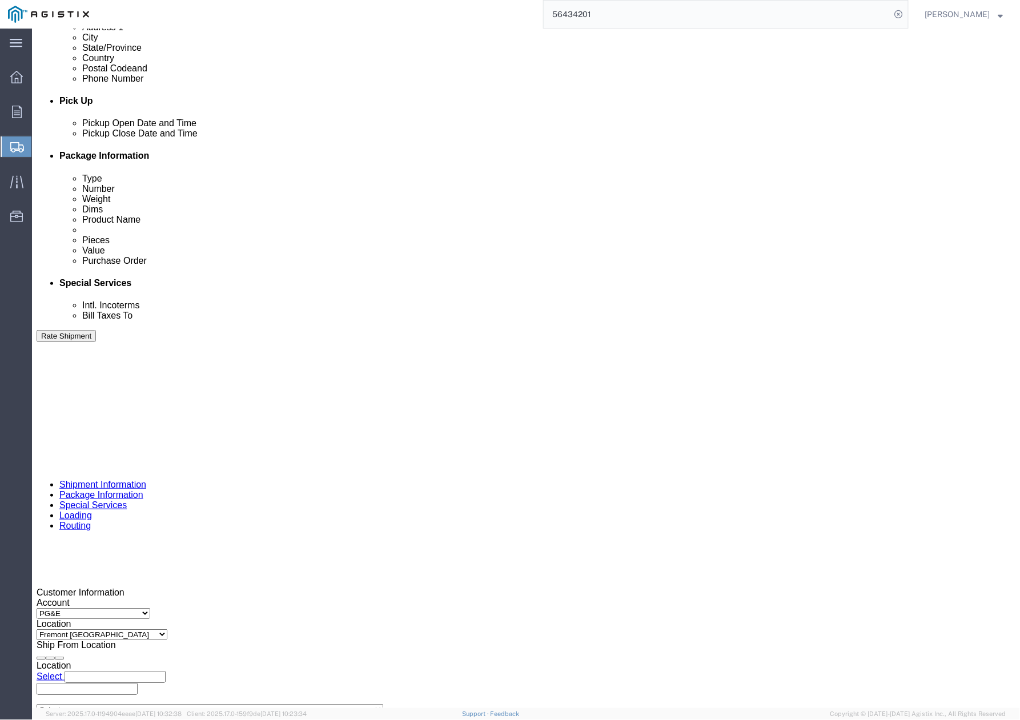
click div "Pickup Date: Pickup Start Date Pickup Start Time Pickup Open Date and Time [DAT…"
drag, startPoint x: 422, startPoint y: 522, endPoint x: 376, endPoint y: 527, distance: 46.0
click div "Select Account Type Activity ID Airline Appointment Number ASN Batch Request # …"
paste input "3861"
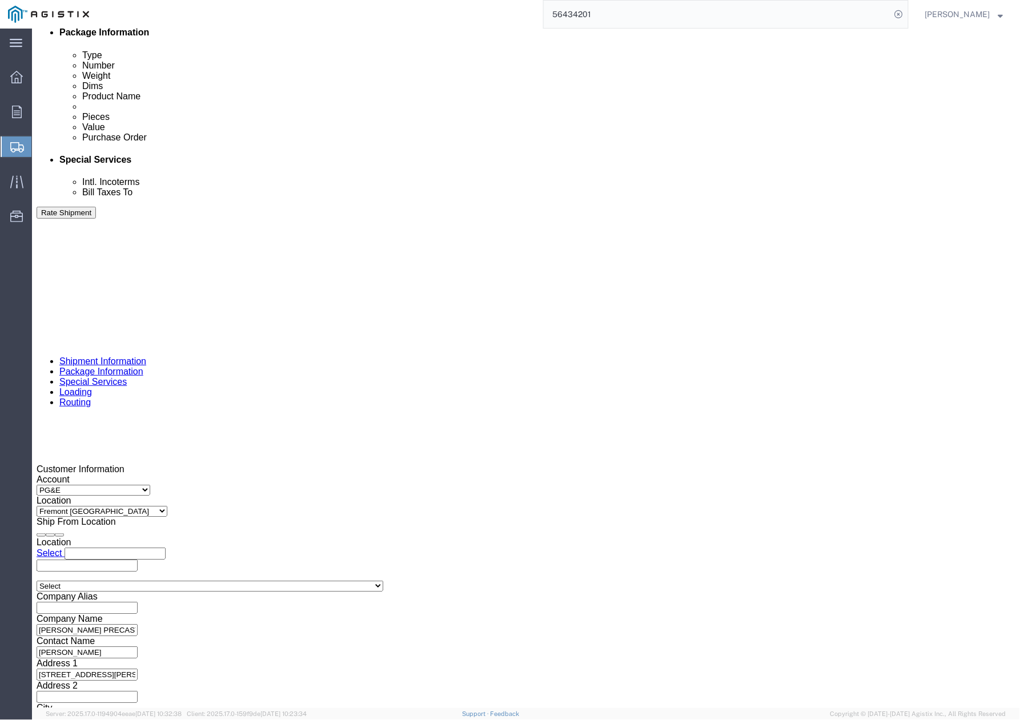
type input "403861"
click button "Continue"
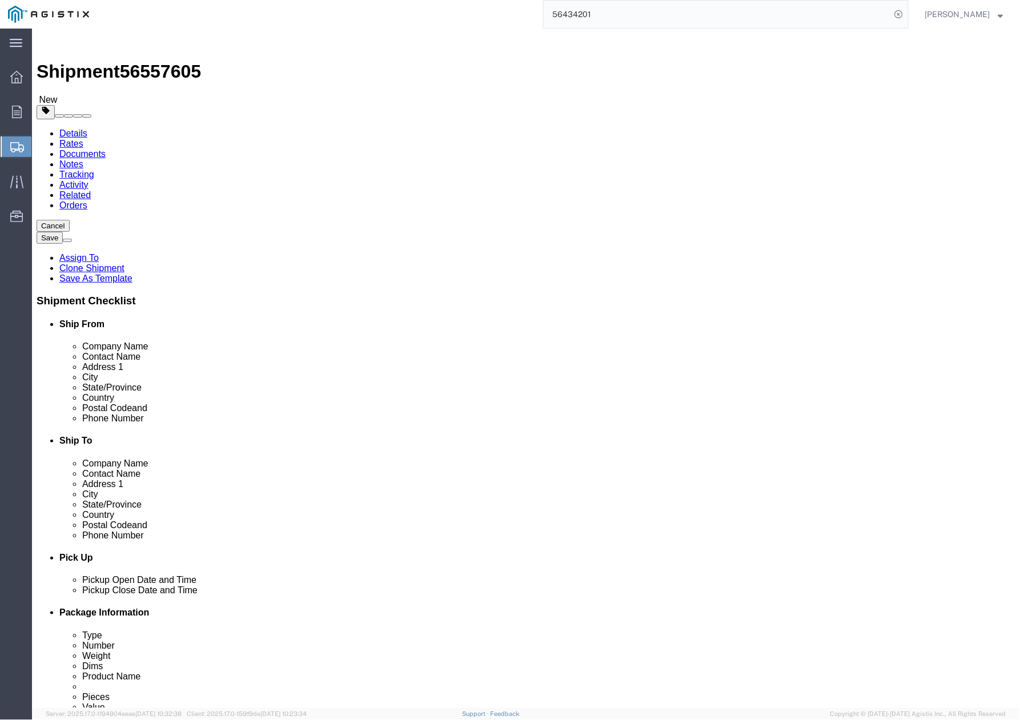
click div "1 x Pallet(s) Standard (Not Stackable) Package Type Select Bulk Bundle(s) Cardb…"
drag, startPoint x: 177, startPoint y: 276, endPoint x: 133, endPoint y: 276, distance: 43.4
click div "Dimensions Length 54.00 x Width 102.00 x Height 10.00 Select cm ft in"
type input "36"
drag, startPoint x: 207, startPoint y: 272, endPoint x: 176, endPoint y: 272, distance: 30.8
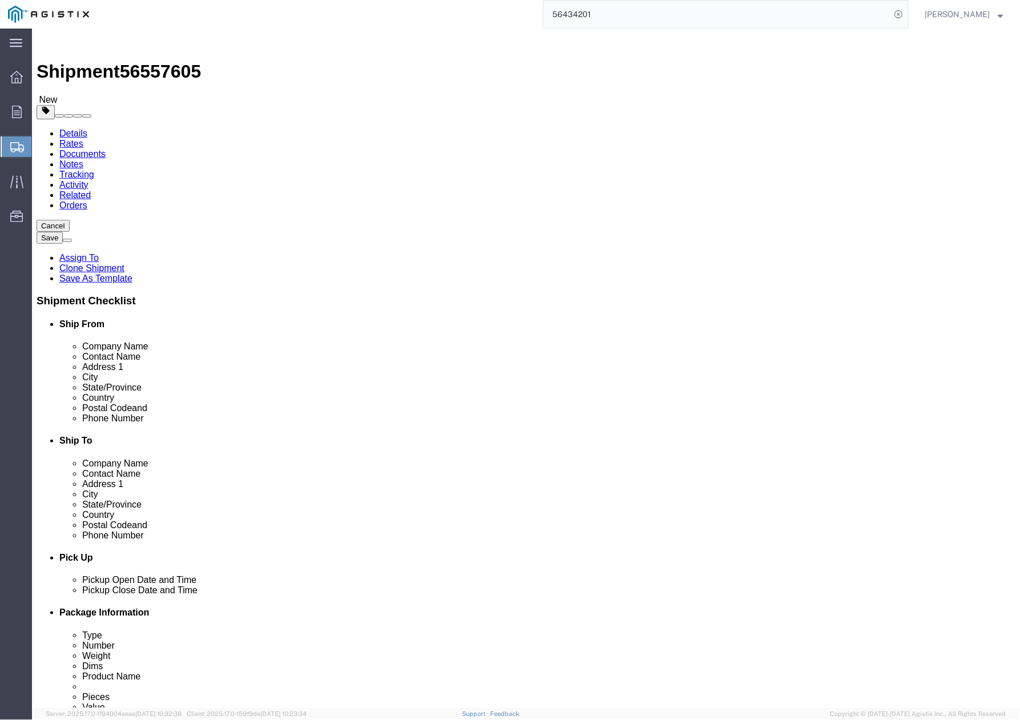
click div "Length 36 x Width 102.00 x Height 10.00 Select cm ft in"
type input "60"
drag, startPoint x: 280, startPoint y: 270, endPoint x: 230, endPoint y: 278, distance: 51.0
click div "Length 36 x Width 60 x Height 10.00 Select cm ft in"
type input "54"
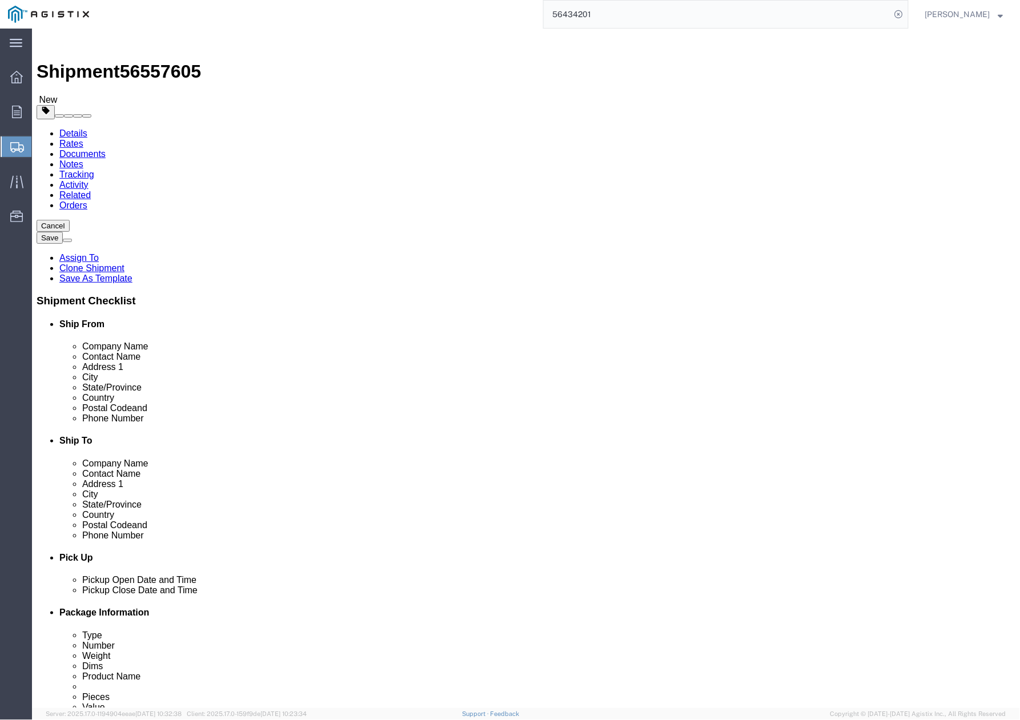
drag, startPoint x: 684, startPoint y: 457, endPoint x: 678, endPoint y: 459, distance: 6.7
click div "Previous Continue"
drag, startPoint x: 172, startPoint y: 300, endPoint x: 121, endPoint y: 296, distance: 51.0
click div "Weight Total weight of packages in pounds or kilograms 600.00 Select kgs lbs Sh…"
type input "6500"
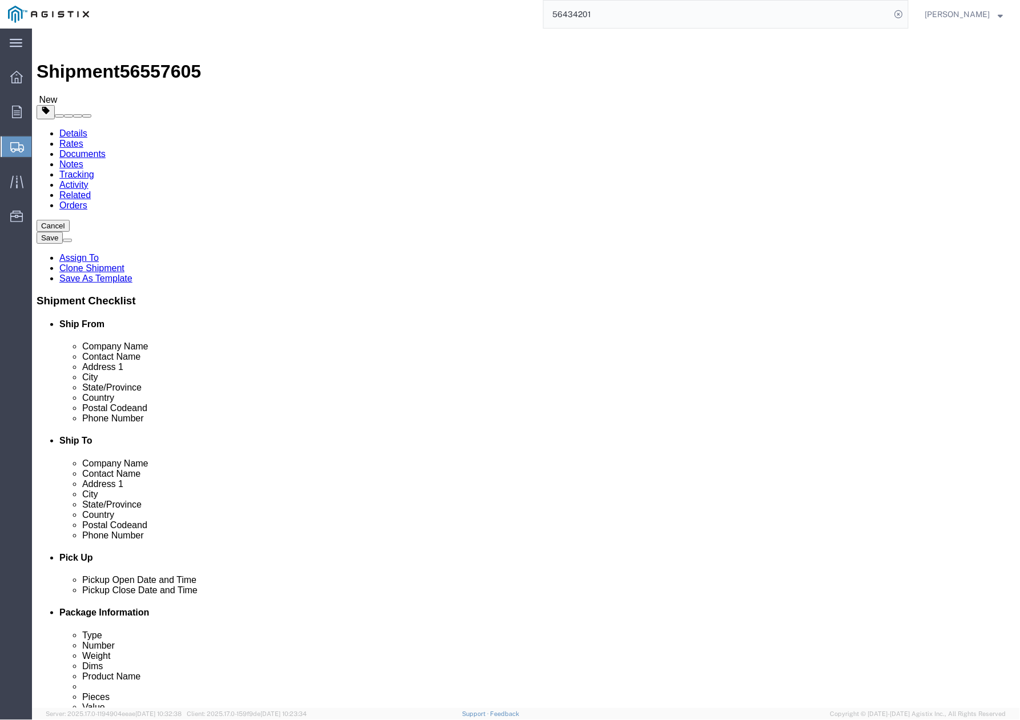
click dd "1.00 Each"
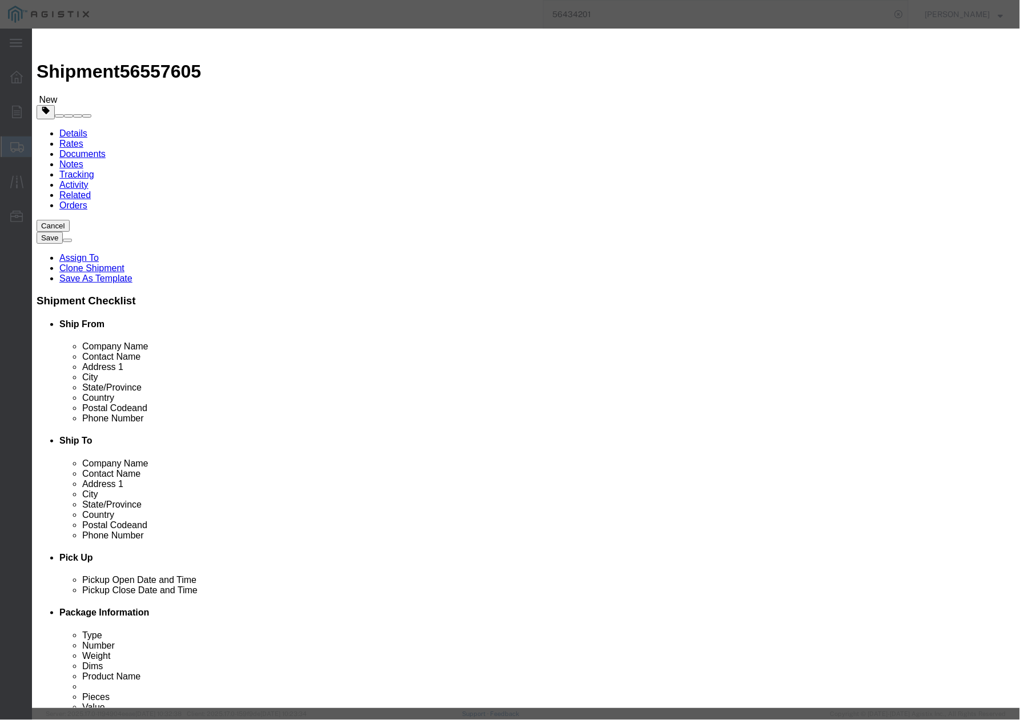
drag, startPoint x: 421, startPoint y: 84, endPoint x: 313, endPoint y: 89, distance: 108.1
click input "# 7 SPLICE HVT COVER"
click div
click div "Commodity library Product Name # 5 Pieces 1.00 Select Bag Barrels 100Board Feet…"
click input "# 5"
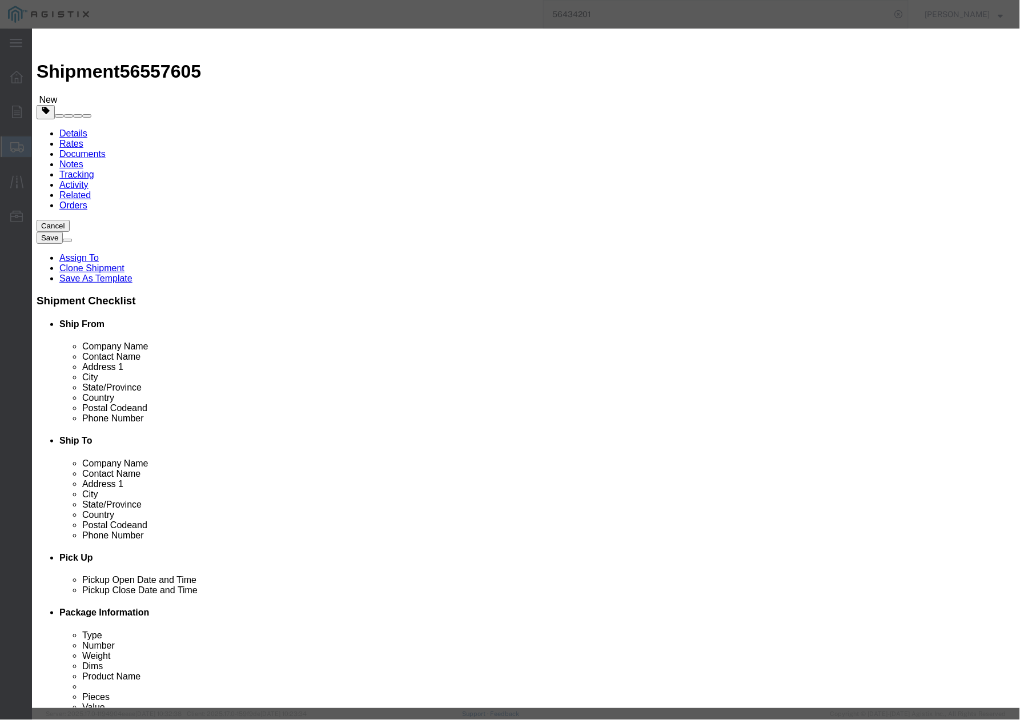
click input "# 5 SPLICE IVT + FVT"
type input "# 5 SPLICE IVT + FVT + Risers"
drag, startPoint x: 318, startPoint y: 115, endPoint x: 297, endPoint y: 119, distance: 21.4
click div "Product Name # 5 SPLICE IVT + FVT + Risers Pieces 1.00 Select Bag Barrels 100Bo…"
click input "1.00"
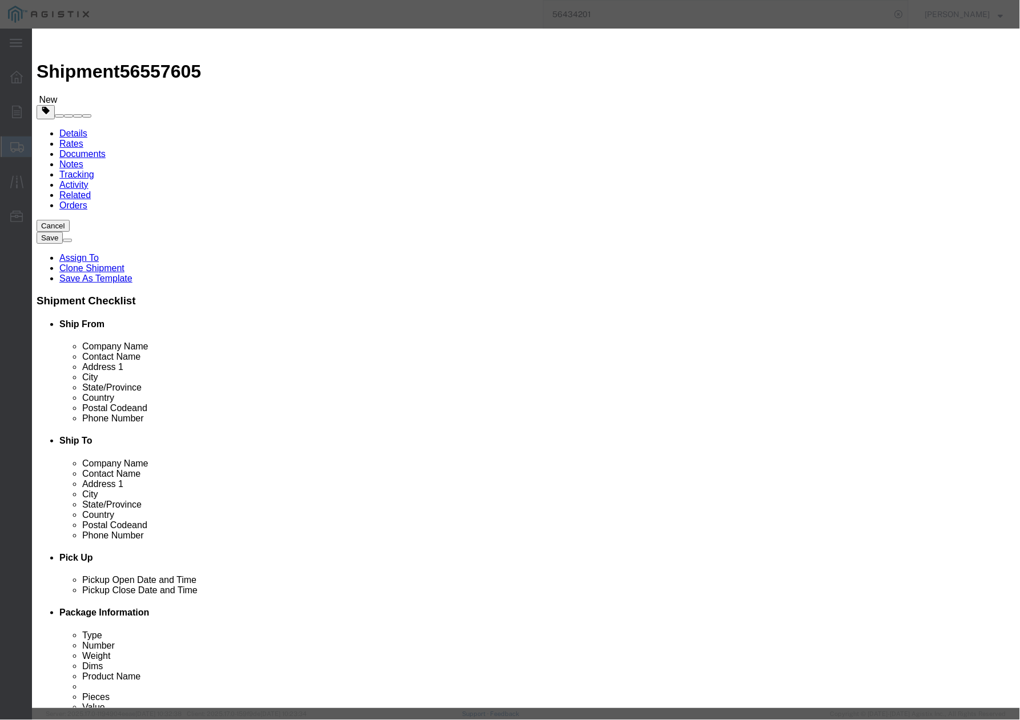
drag, startPoint x: 335, startPoint y: 134, endPoint x: 295, endPoint y: 134, distance: 40.0
click div "1.00"
type input "5"
drag, startPoint x: 314, startPoint y: 110, endPoint x: 295, endPoint y: 110, distance: 18.9
click div "1.00"
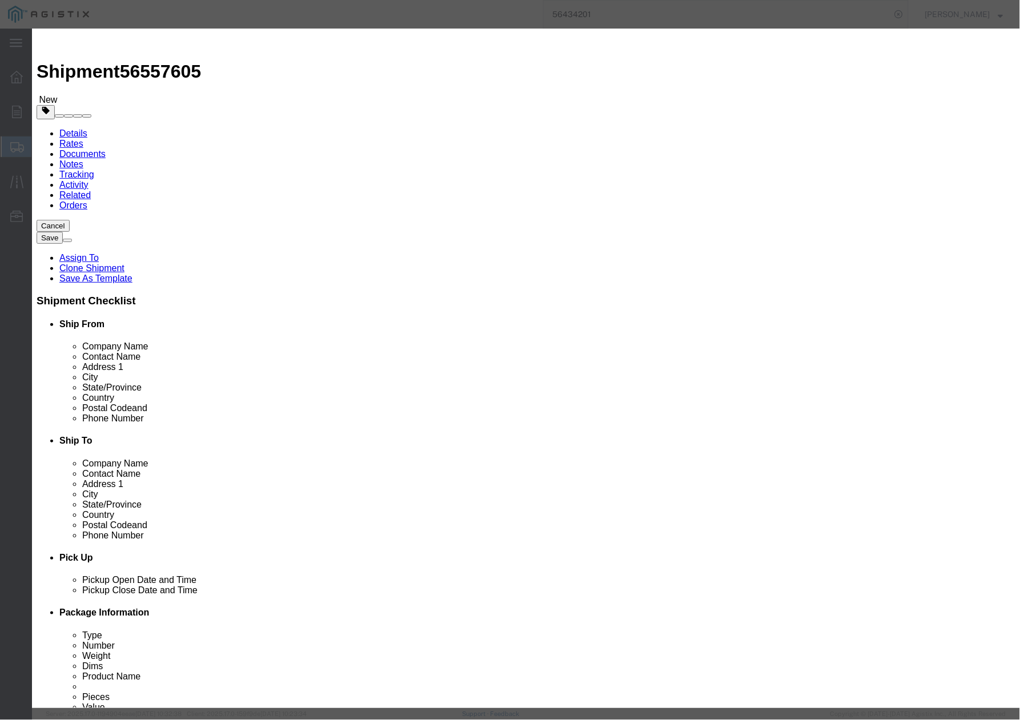
type input "5"
type input "25"
click input "# 5 SPLICE IVT + FVT + Risers"
type input "# 5 SPLICE IVT + FVT Assembly + Risers"
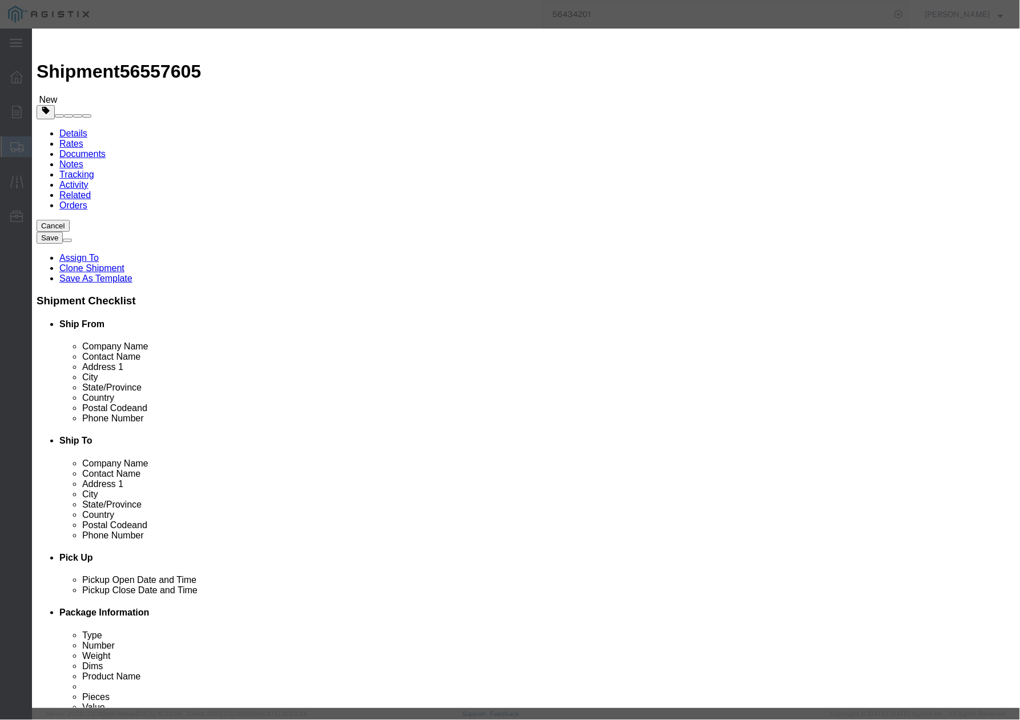
drag, startPoint x: 291, startPoint y: 141, endPoint x: 284, endPoint y: 141, distance: 6.3
click div "Product Name # 5 SPLICE IVT + FVT Assembly + Risers Pieces 5 Select Bag Barrels…"
type input "5"
drag, startPoint x: 350, startPoint y: 167, endPoint x: 360, endPoint y: 191, distance: 25.9
click textarea
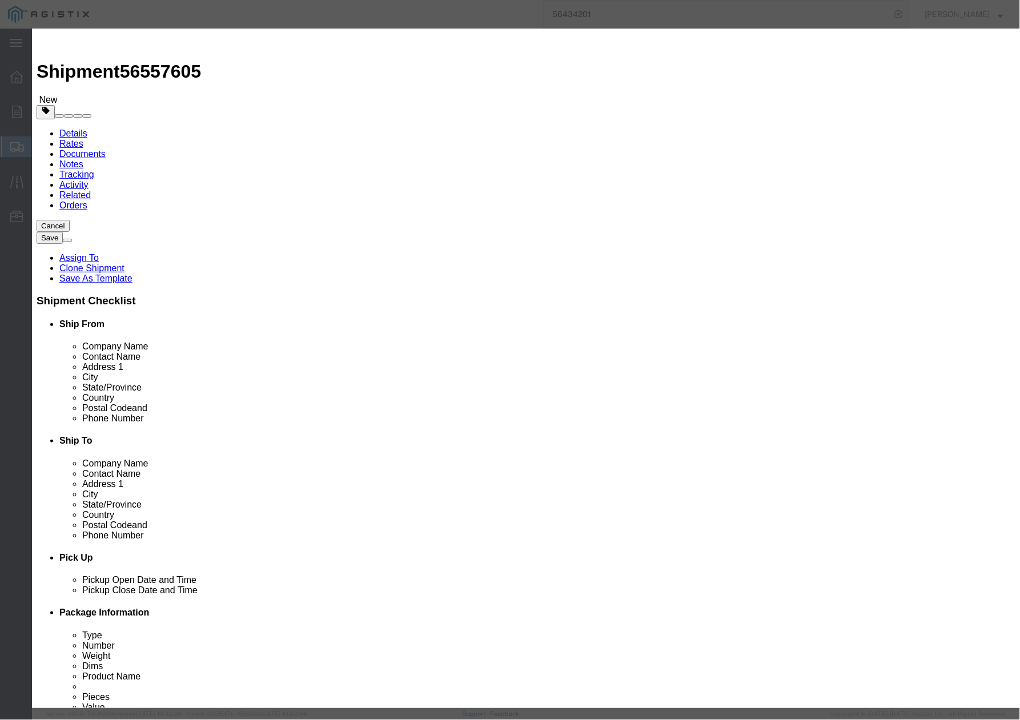
drag, startPoint x: 356, startPoint y: 209, endPoint x: 296, endPoint y: 211, distance: 60.6
click input "* ( 04-0642 )"
paste input "( 04-3197 ) *"
drag, startPoint x: 377, startPoint y: 219, endPoint x: 383, endPoint y: 212, distance: 9.4
click div "Product Name # 5 SPLICE IVT + FVT Assembly + Risers Pieces 5 Select Bag Barrels…"
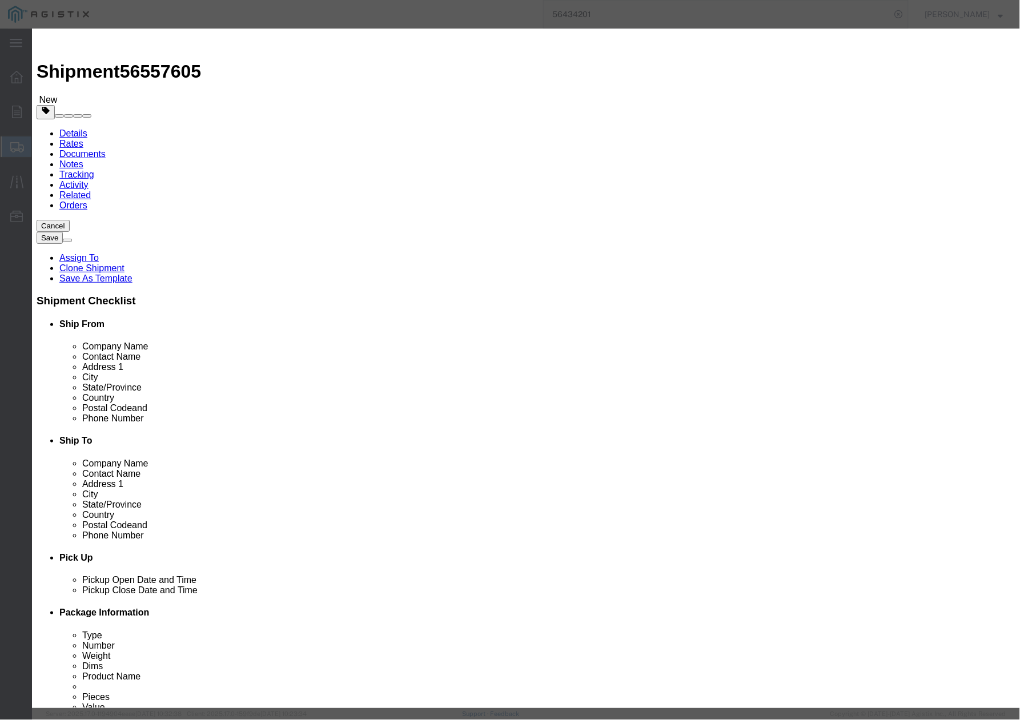
click input "*( 04-3197 ) *"
paste input "* ( 04-0334 ) *"
click input "*( 04-3197 ) * * ( 04-0334 ) *"
paste input "* ( 04-1669 ) *"
click input "*( 04-3197 ) * * ( 04-0334 ) * * ( 04-1669 ) *"
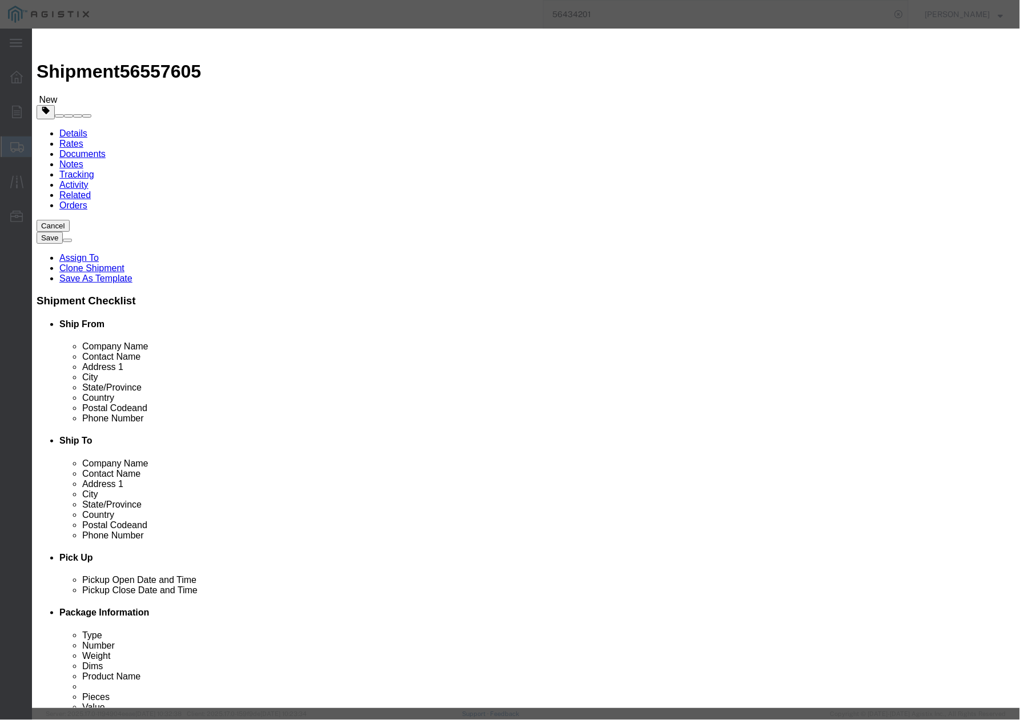
click input "*( 04-3197 ) * * ( 04-0334 ) * ( 04-1669 ) *"
type input "*( 04-3197 ) * ( 04-0334 ) * ( 04-1669 ) *"
click button "Save & Close"
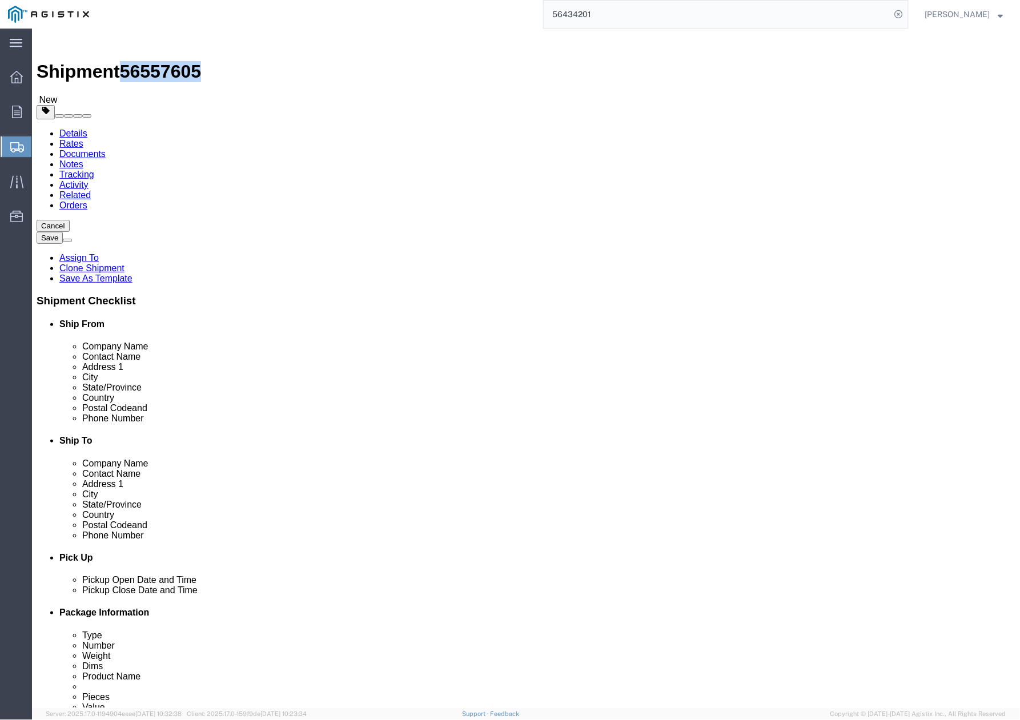
drag, startPoint x: 154, startPoint y: 15, endPoint x: 95, endPoint y: 22, distance: 59.8
click h1 "Shipment 56557605"
copy span "56557605"
click button "Rate Shipment"
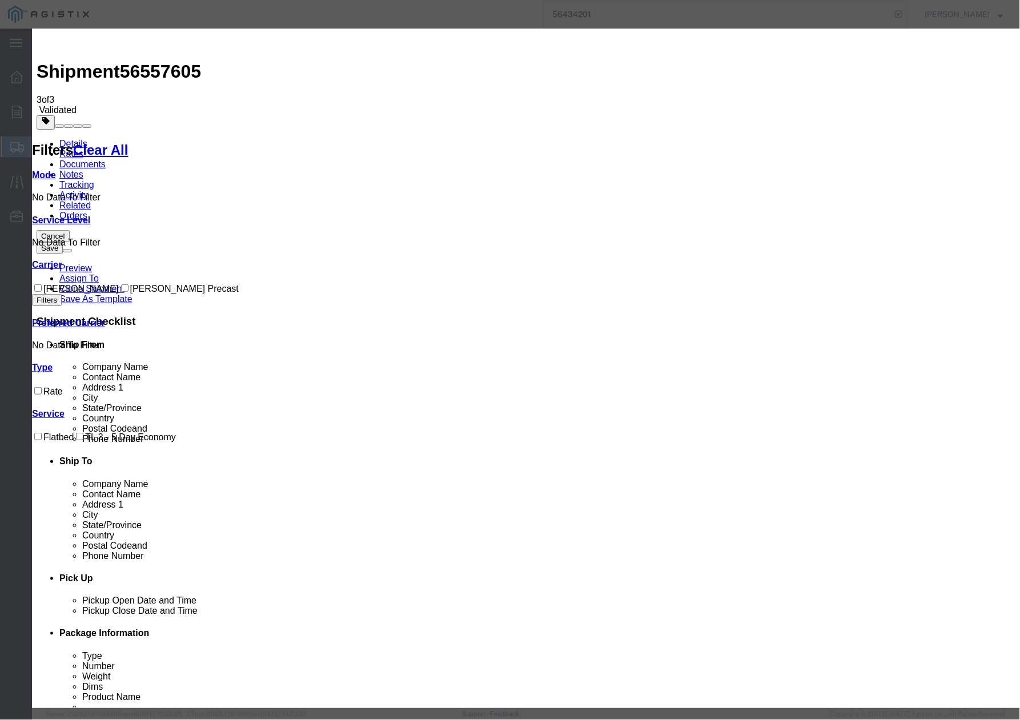
drag, startPoint x: 426, startPoint y: 103, endPoint x: 327, endPoint y: 110, distance: 98.5
paste input "56557605"
type input "56557605"
